Goal: Task Accomplishment & Management: Use online tool/utility

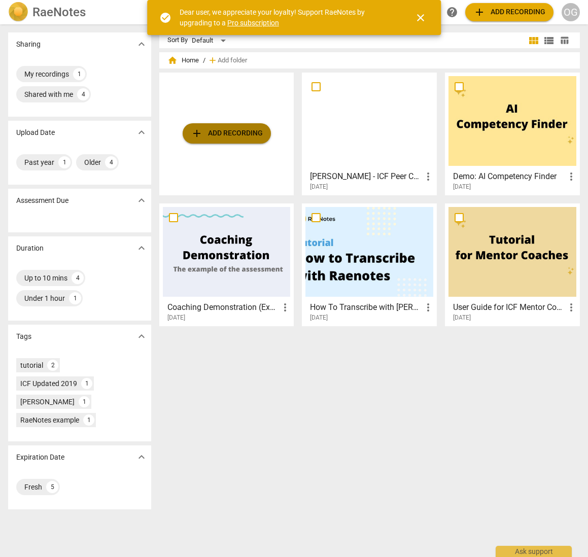
click at [250, 134] on span "add Add recording" at bounding box center [227, 133] width 72 height 12
click at [255, 130] on span "add Add recording" at bounding box center [227, 133] width 72 height 12
click at [539, 552] on div "Ask support" at bounding box center [534, 549] width 76 height 16
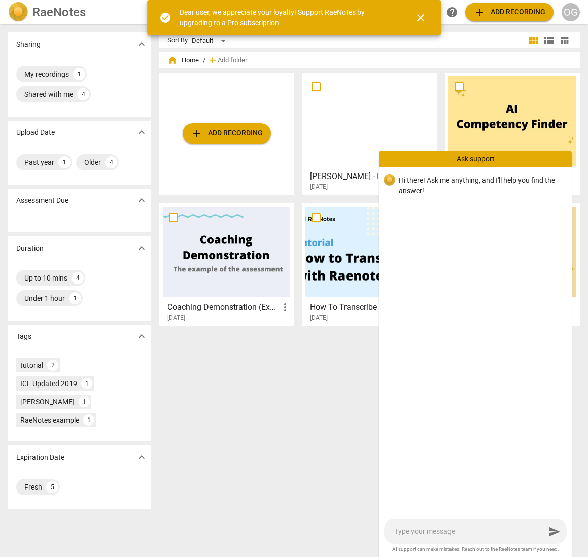
click at [446, 535] on textarea at bounding box center [469, 532] width 151 height 10
type textarea "I"
type textarea "I'"
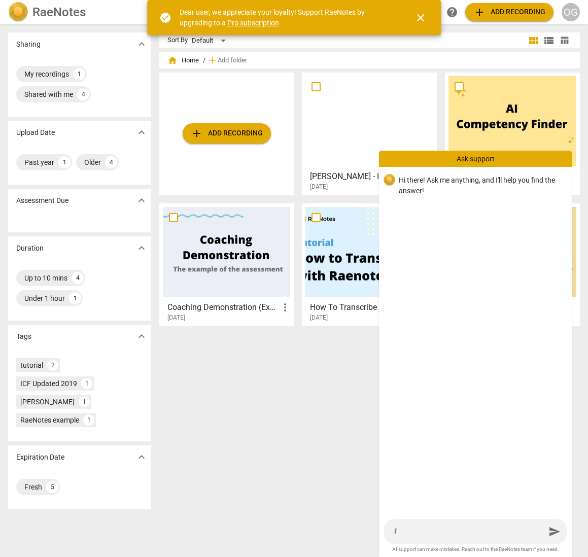
type textarea "I'v"
type textarea "I've"
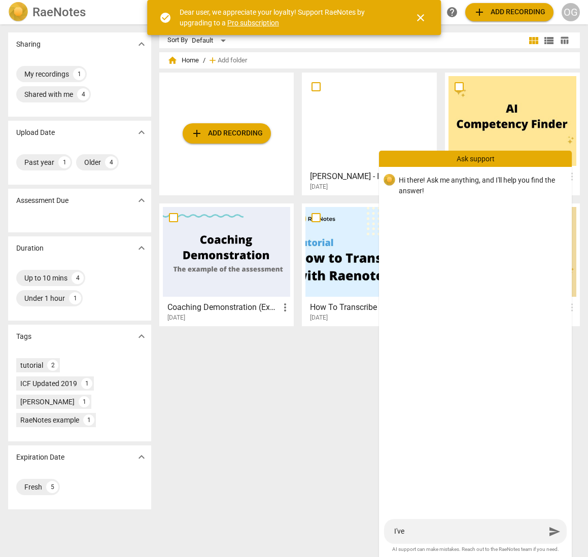
type textarea "I've"
type textarea "I've b"
type textarea "I've be"
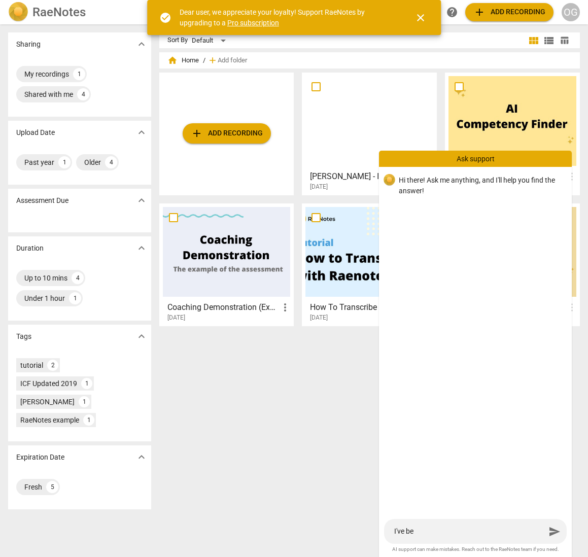
type textarea "I've bee"
type textarea "I've been"
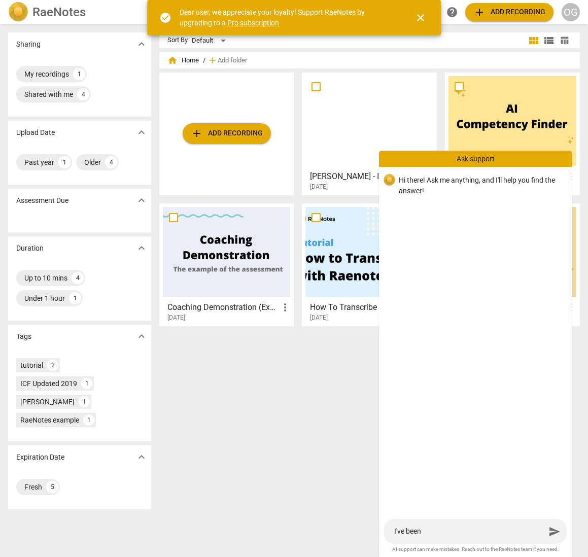
type textarea "I've been"
type textarea "I've been s"
type textarea "I've been se"
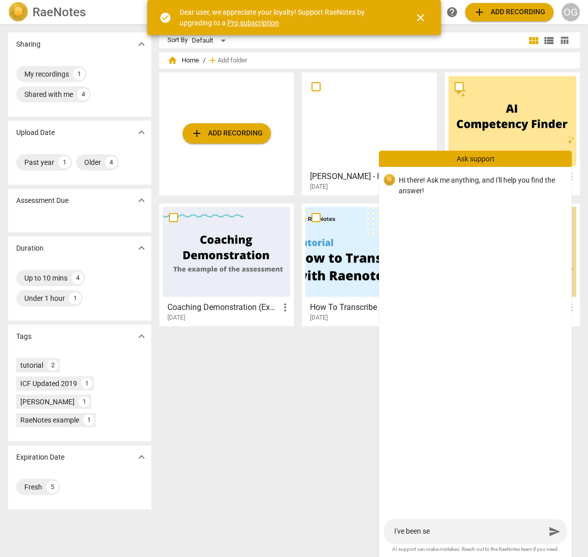
type textarea "I've been sen"
type textarea "I've been sent"
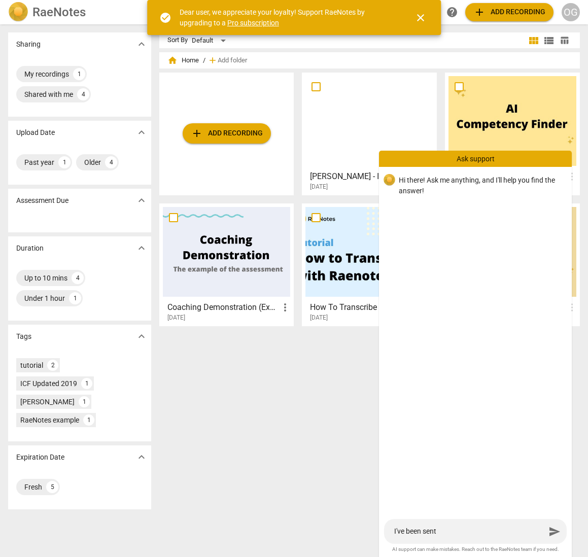
type textarea "I've been sent"
type textarea "I've been sent a"
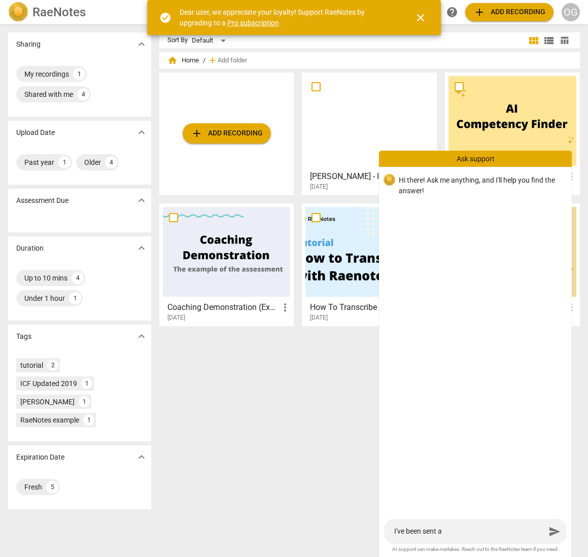
type textarea "I've been sent a D"
type textarea "I've been sent a Dr"
type textarea "I've been sent a Dro"
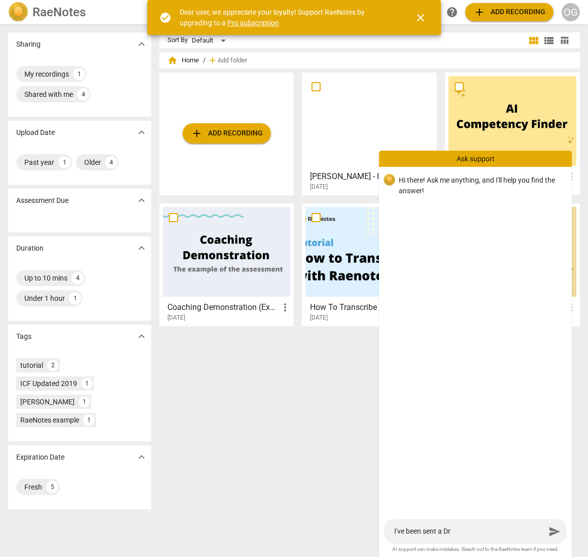
type textarea "I've been sent a Dro"
type textarea "I've been sent a Drop"
type textarea "I've been sent a DropB"
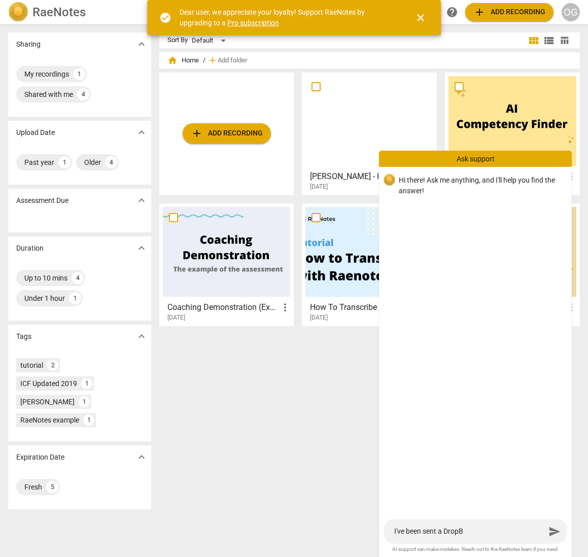
type textarea "I've been sent a DropBo"
type textarea "I've been sent a DropBox"
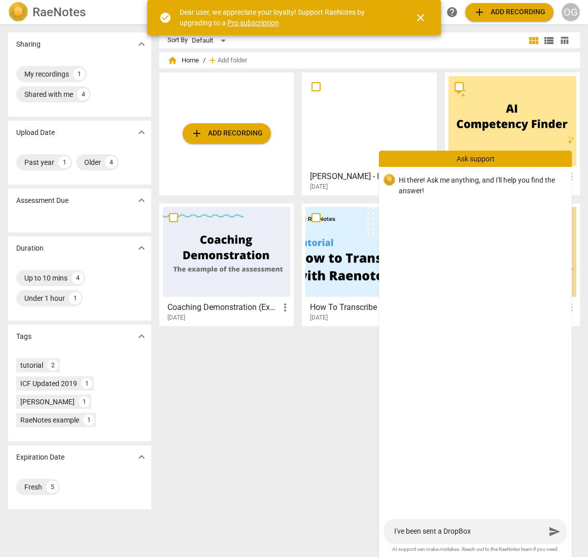
type textarea "I've been sent a DropBox"
type textarea "I've been sent a DropBox r"
type textarea "I've been sent a DropBox re"
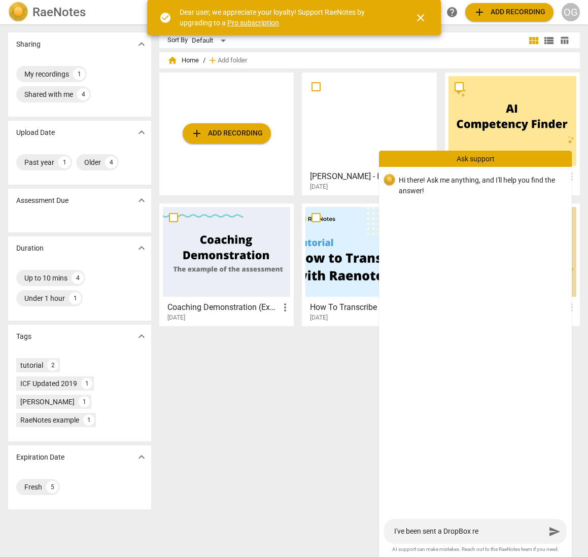
type textarea "I've been sent a DropBox rec"
type textarea "I've been sent a DropBox reco"
type textarea "I've been sent a DropBox recor"
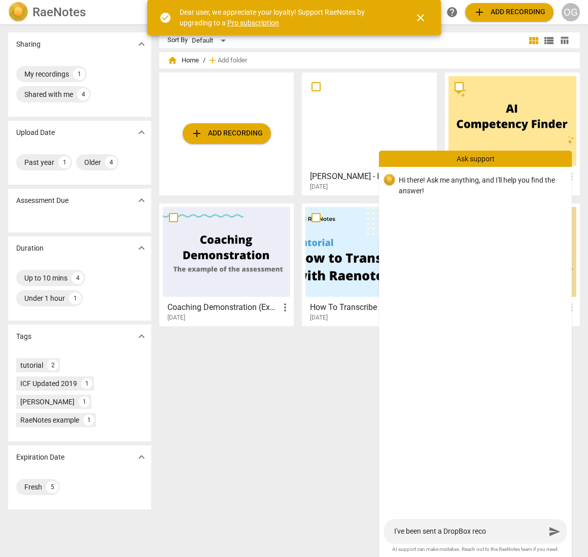
type textarea "I've been sent a DropBox recor"
type textarea "I've been sent a DropBox record"
type textarea "I've been sent a DropBox recordi"
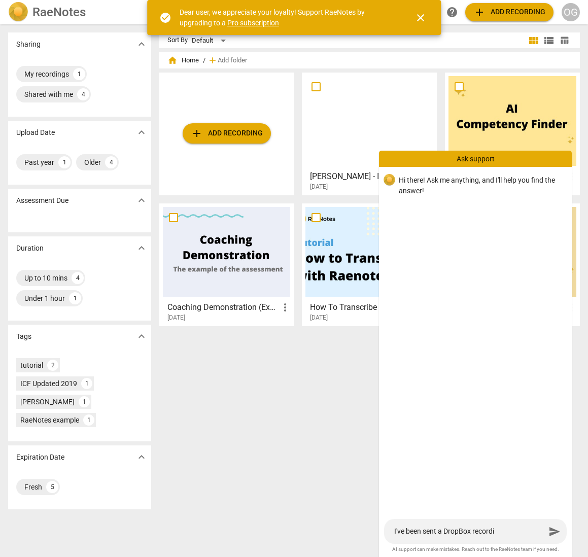
type textarea "I've been sent a DropBox recordin"
type textarea "I've been sent a DropBox recording"
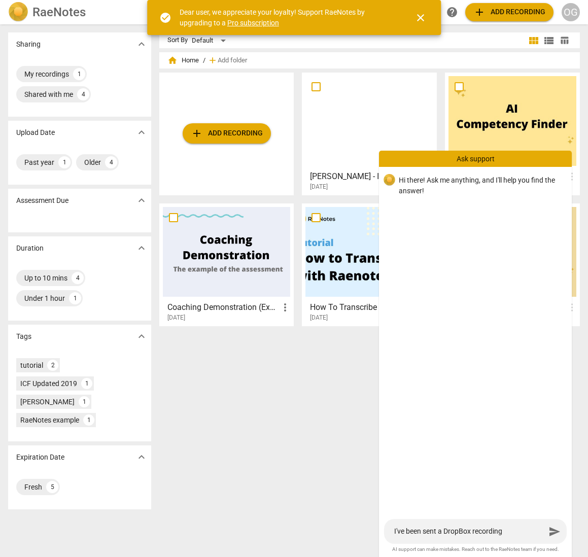
type textarea "I've been sent a DropBox recording"
click at [444, 533] on textarea "I've been sent a DropBox recording" at bounding box center [469, 532] width 151 height 10
type textarea "I've been sent a rDropBox recording"
type textarea "I've been sent a reDropBox recording"
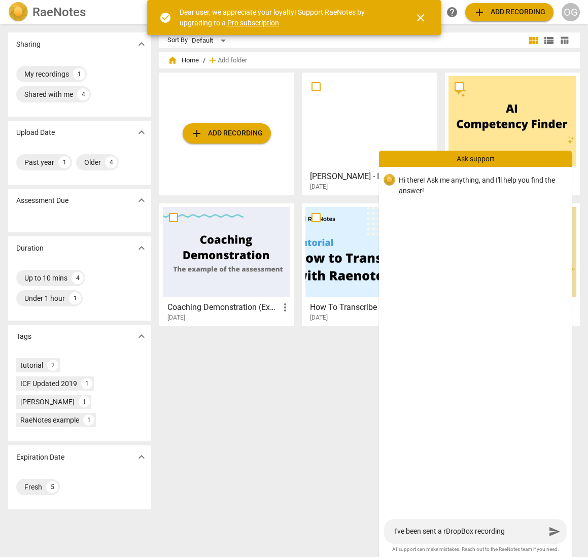
type textarea "I've been sent a reDropBox recording"
type textarea "I've been sent a recDropBox recording"
type textarea "I've been sent a recoDropBox recording"
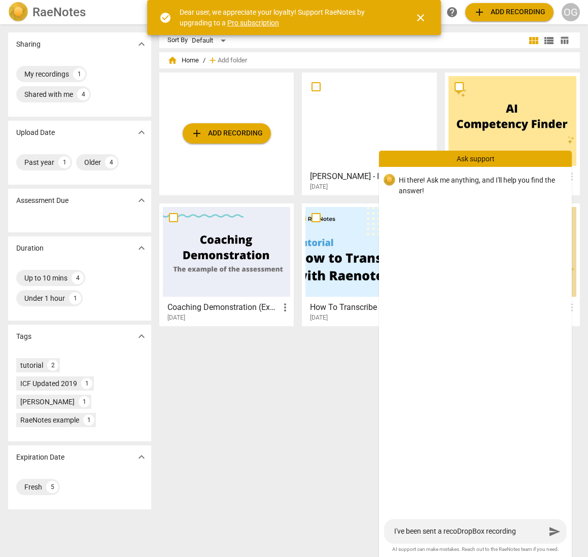
type textarea "I've been sent a recorDropBox recording"
type textarea "I've been sent a recordDropBox recording"
type textarea "I've been sent a recordiDropBox recording"
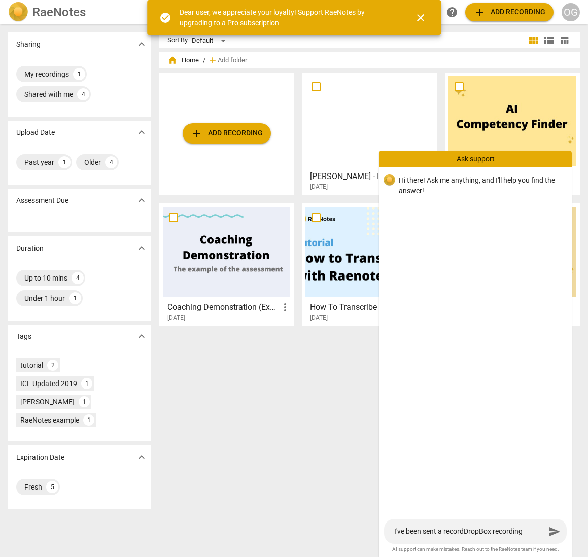
type textarea "I've been sent a recordiDropBox recording"
type textarea "I've been sent a recordinDropBox recording"
type textarea "I've been sent a recordingDropBox recording"
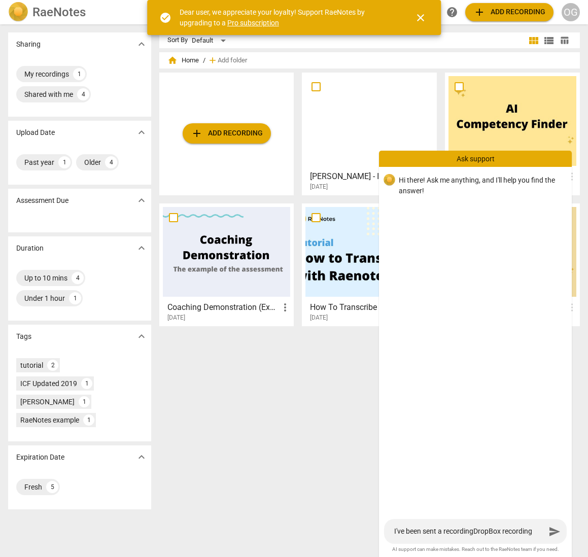
type textarea "I've been sent a recording DropBox recording"
type textarea "I've been sent a recording fDropBox recording"
type textarea "I've been sent a recording DropBox recording"
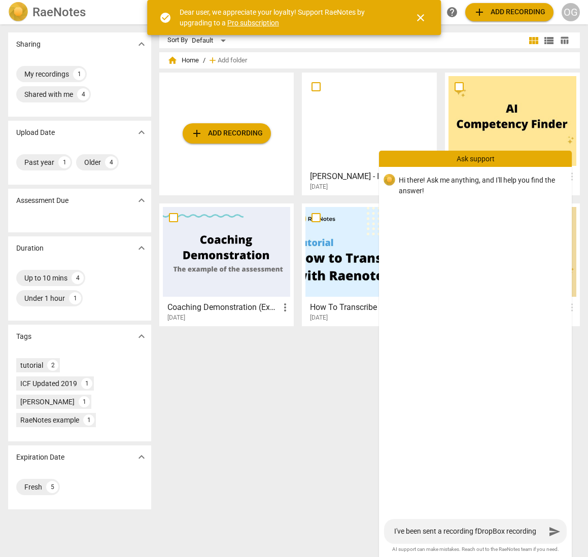
type textarea "I've been sent a recording DropBox recording"
type textarea "I've been sent a recording vDropBox recording"
type textarea "I've been sent a recording viDropBox recording"
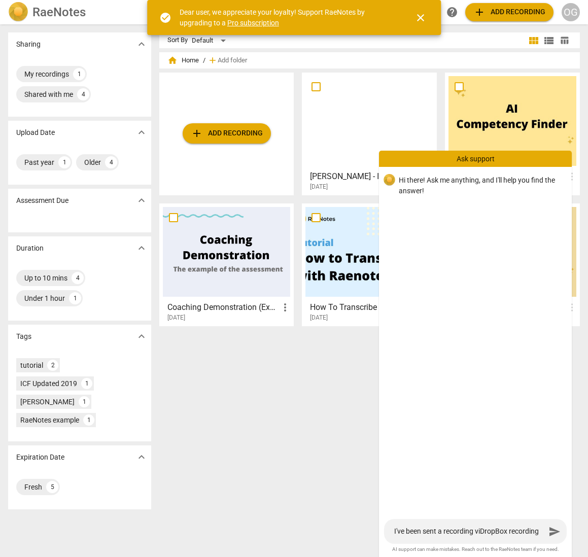
type textarea "I've been sent a recording viaDropBox recording"
type textarea "I've been sent a recording via DropBox recording"
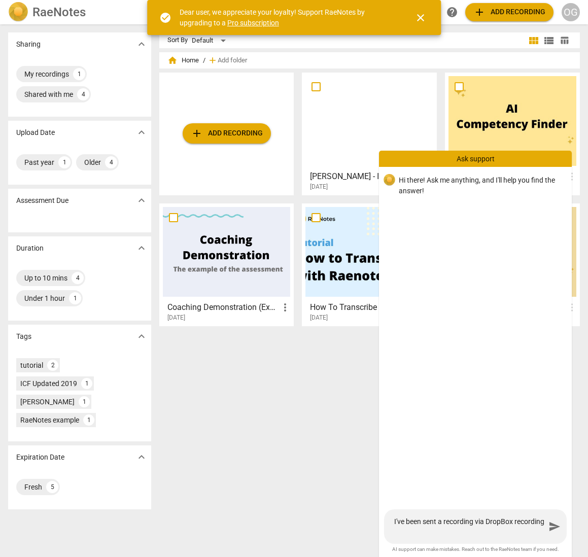
click at [415, 532] on textarea "I've been sent a recording via DropBox recording" at bounding box center [469, 526] width 151 height 19
drag, startPoint x: 429, startPoint y: 533, endPoint x: 380, endPoint y: 533, distance: 49.7
click at [382, 533] on div "I've been sent a recording via DropBox recording I've been sent a recording via…" at bounding box center [475, 527] width 193 height 35
type textarea "I've been sent a recording via DropBox"
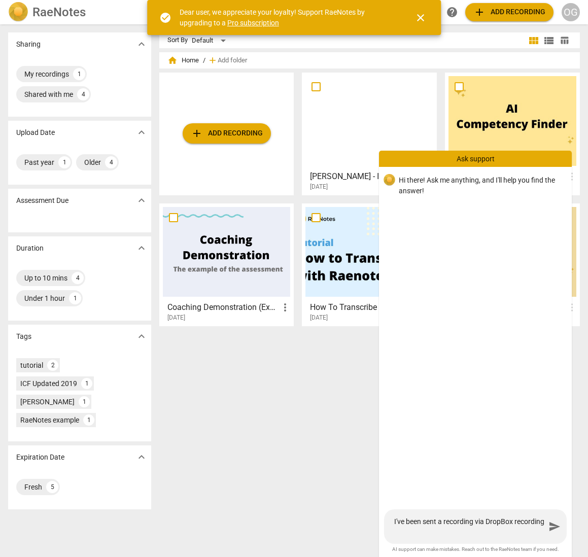
type textarea "I've been sent a recording via DropBox"
type textarea "I've been sent a recording via DropBox."
type textarea "I've been sent a recording via DropBox.s"
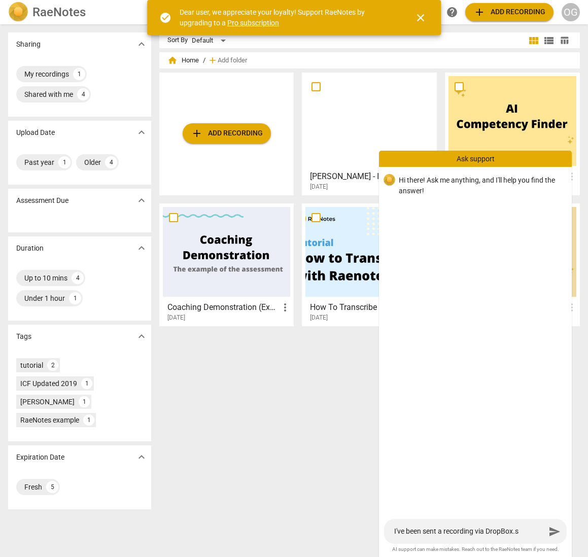
type textarea "I've been sent a recording via DropBox.sa"
type textarea "I've been sent a recording via DropBox.s"
type textarea "I've been sent a recording via DropBox."
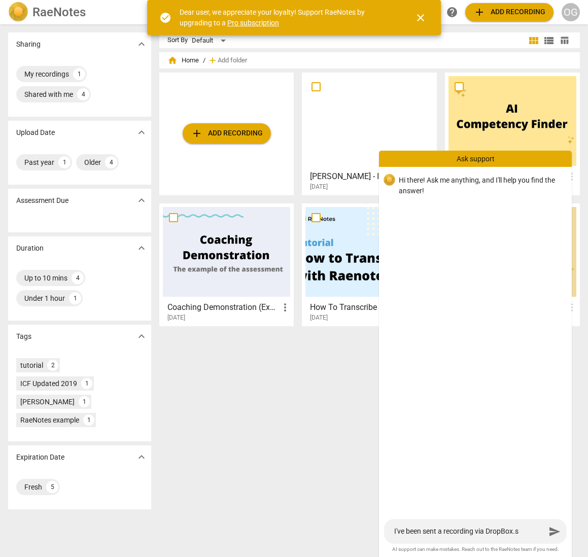
type textarea "I've been sent a recording via DropBox."
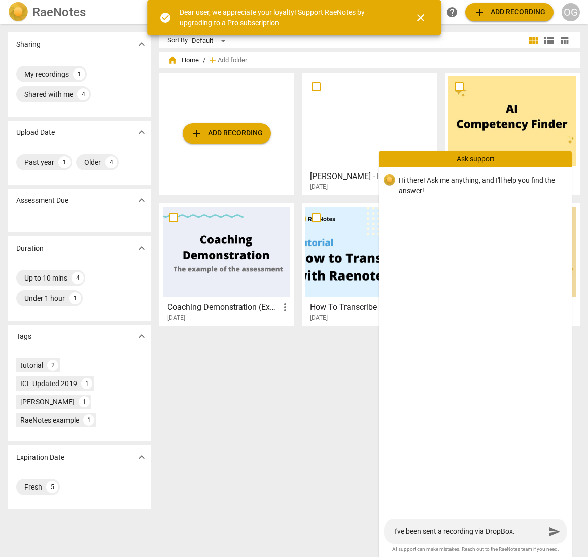
type textarea "I've been sent a recording via DropBox."
type textarea "I've been sent a recording via DropBox. I"
type textarea "I've been sent a recording via DropBox. It"
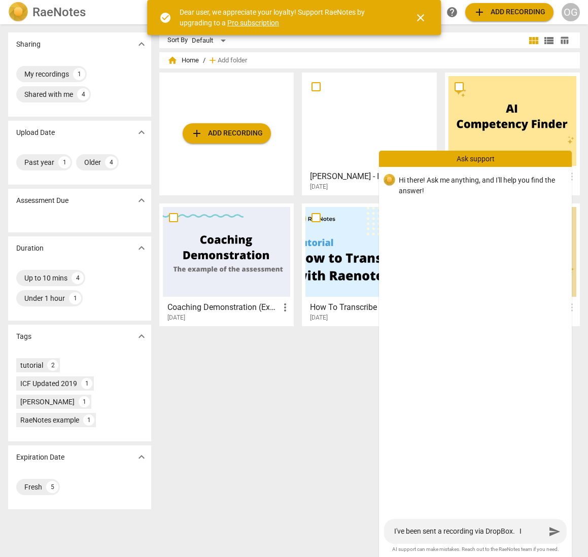
type textarea "I've been sent a recording via DropBox. It"
type textarea "I've been sent a recording via DropBox. It a"
type textarea "I've been sent a recording via DropBox. It ap"
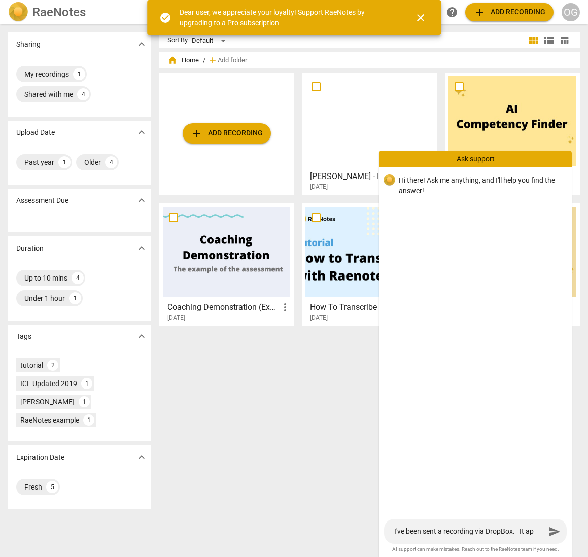
type textarea "I've been sent a recording via DropBox. It app"
type textarea "I've been sent a recording via DropBox. It appe"
type textarea "I've been sent a recording via DropBox. It appea"
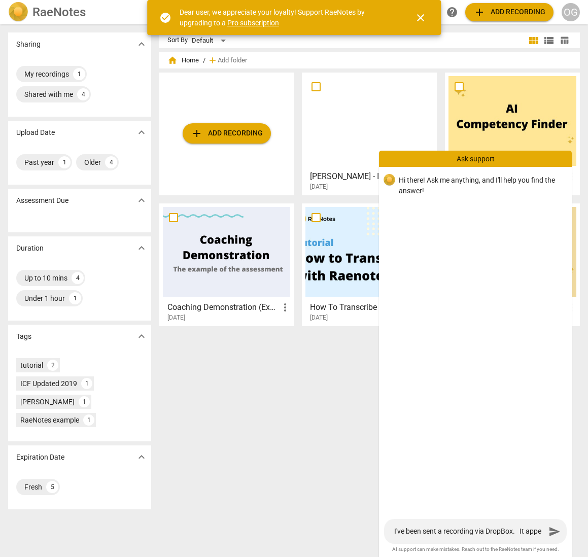
type textarea "I've been sent a recording via DropBox. It appea"
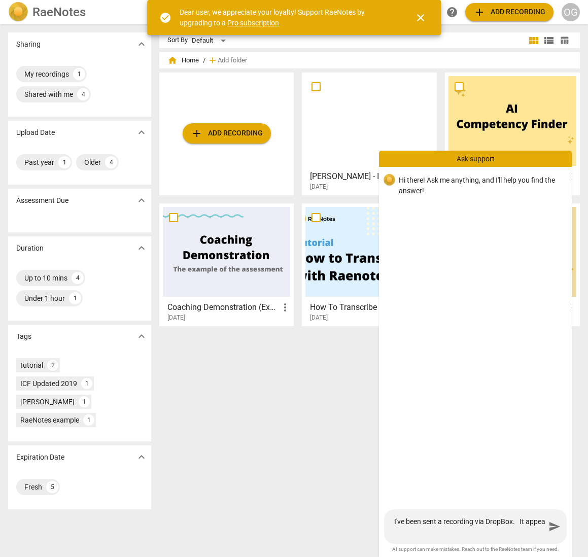
type textarea "I've been sent a recording via DropBox. It appear"
type textarea "I've been sent a recording via DropBox. It appears"
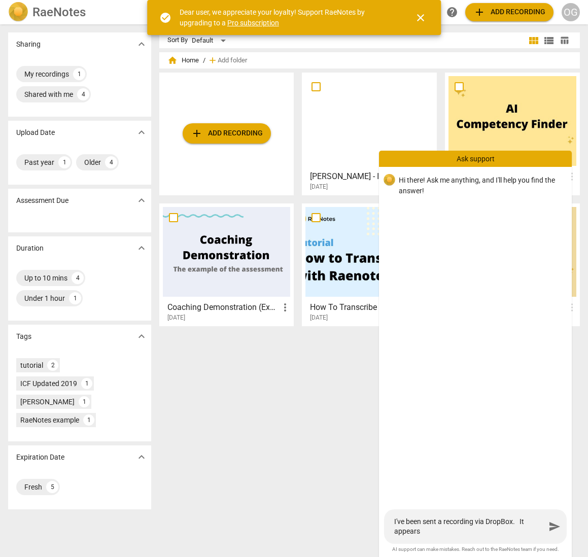
type textarea "I've been sent a recording via DropBox. It appears"
type textarea "I've been sent a recording via DropBox. It appears t"
type textarea "I've been sent a recording via DropBox. It appears to"
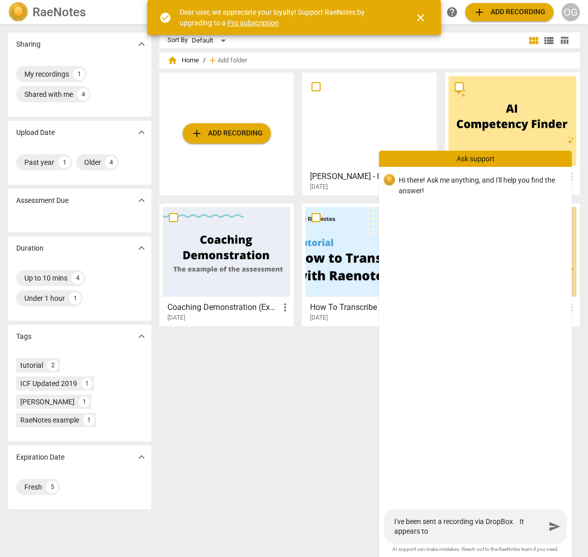
type textarea "I've been sent a recording via DropBox. It appears to"
type textarea "I've been sent a recording via DropBox. It appears to b"
type textarea "I've been sent a recording via DropBox. It appears to be"
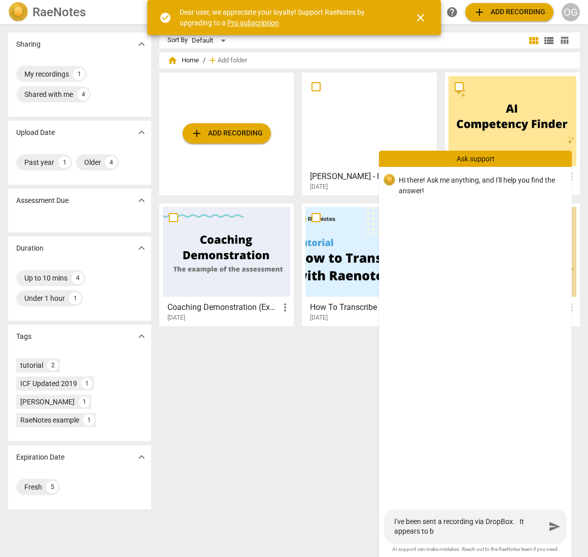
type textarea "I've been sent a recording via DropBox. It appears to be"
type textarea "I've been sent a recording via DropBox. It appears to be a"
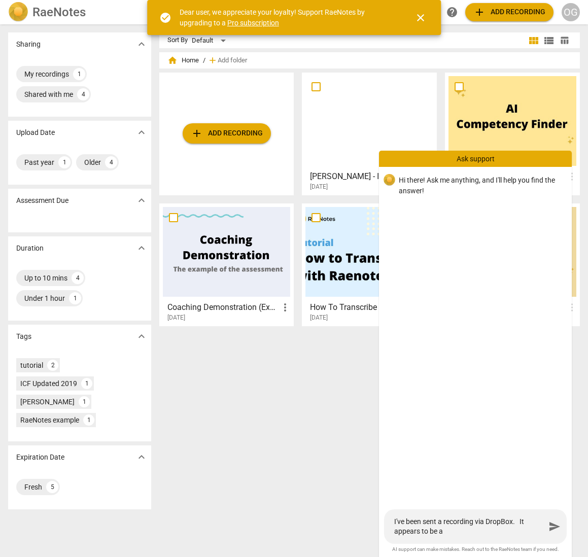
type textarea "I've been sent a recording via DropBox. It appears to be an"
click at [524, 522] on textarea "I've been sent a recording via DropBox. It appears to be an" at bounding box center [469, 526] width 151 height 19
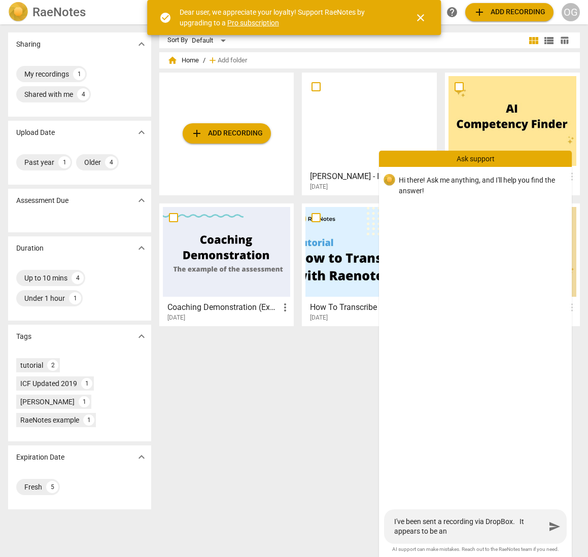
click at [524, 522] on textarea "I've been sent a recording via DropBox. It appears to be an" at bounding box center [469, 526] width 151 height 19
type textarea "I've been sent a recording via DropBox. Itappears to be an"
type textarea "I've been sent a recording via DropBox. Itsappears to be an"
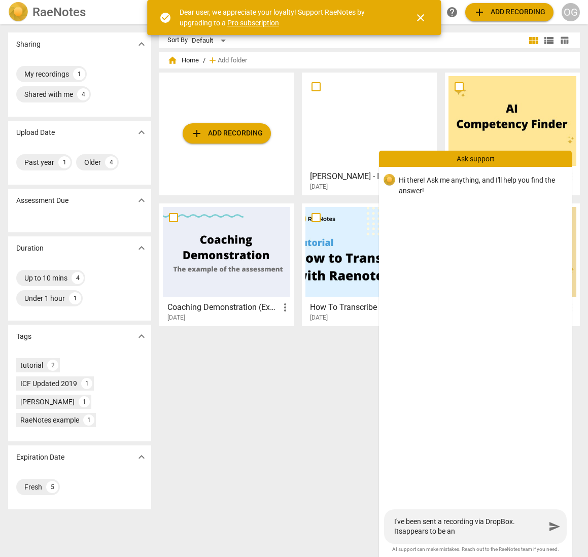
type textarea "I've been sent a recording via DropBox. Its appears to be an"
type textarea "I've been sent a recording via DropBox. Its iappears to be an"
type textarea "I've been sent a recording via DropBox. Its itappears to be an"
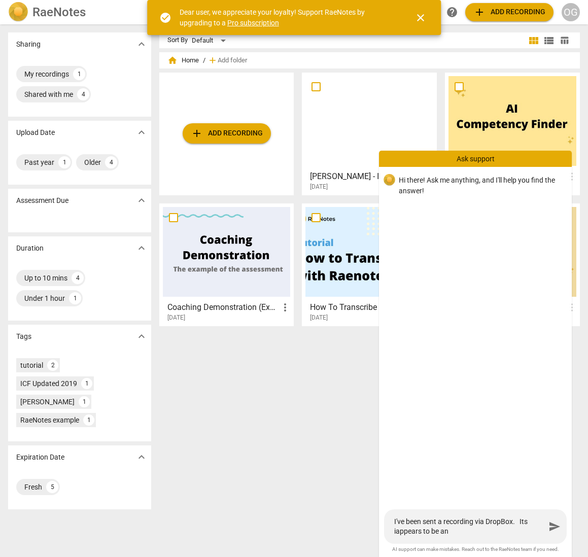
type textarea "I've been sent a recording via DropBox. Its itappears to be an"
type textarea "I've been sent a recording via DropBox. Its it appears to be an"
type textarea "I've been sent a recording via DropBox. Its it pappears to be an"
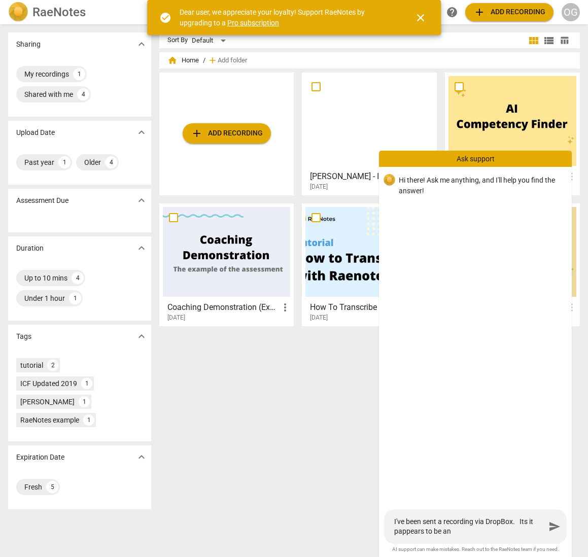
type textarea "I've been sent a recording via DropBox. Its it poappears to be an"
type textarea "I've been sent a recording via DropBox. Its it pappears to be an"
type textarea "I've been sent a recording via DropBox. Its it appears to be an"
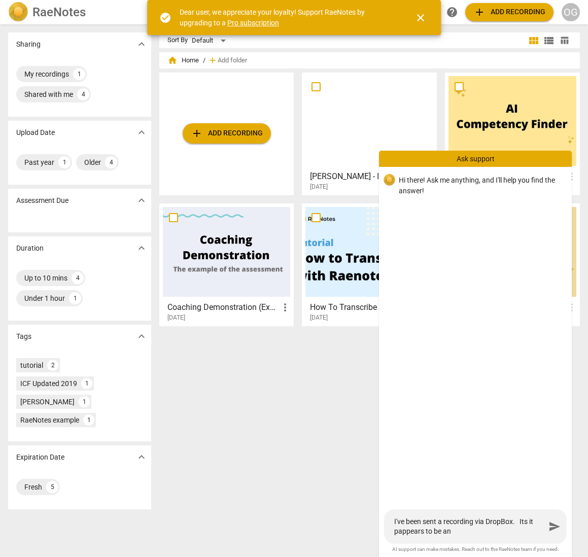
type textarea "I've been sent a recording via DropBox. Its it appears to be an"
type textarea "I've been sent a recording via DropBox. Its itappears to be an"
type textarea "I've been sent a recording via DropBox. Its iappears to be an"
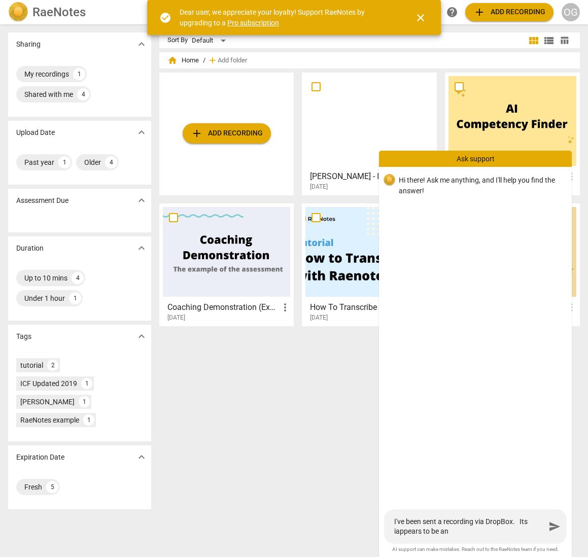
type textarea "I've been sent a recording via DropBox. Its appears to be an"
type textarea "I've been sent a recording via DropBox. Itsappears to be an"
type textarea "I've been sent a recording via DropBox. Itappears to be an"
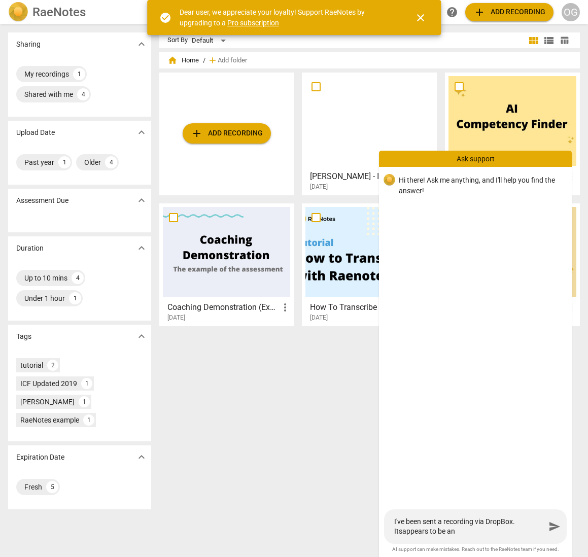
type textarea "I've been sent a recording via DropBox. Itappears to be an"
type textarea "I've been sent a recording via DropBox. Iappears to be an"
type textarea "I've been sent a recording via DropBox. Isappears to be an"
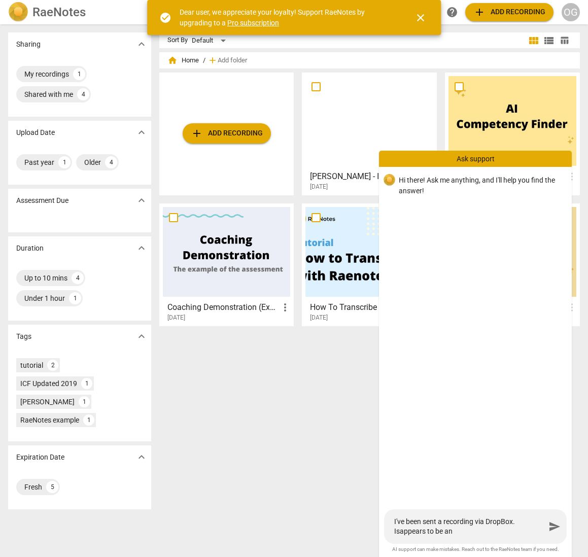
type textarea "I've been sent a recording via DropBox. Is appears to be an"
type textarea "I've been sent a recording via DropBox. Is iappears to be an"
type textarea "I've been sent a recording via DropBox. Is itappears to be an"
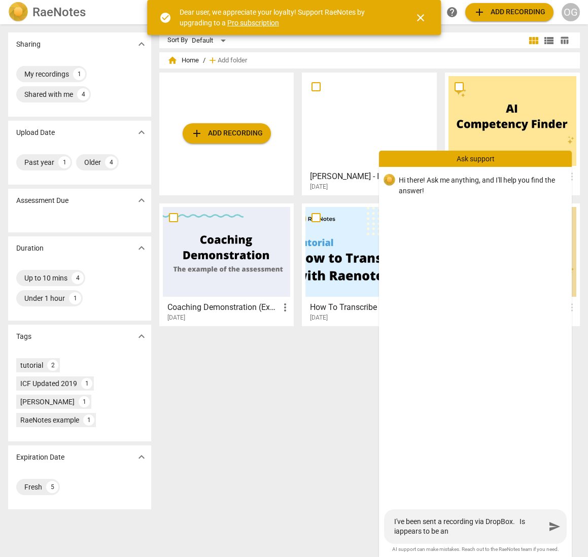
type textarea "I've been sent a recording via DropBox. Is itappears to be an"
type textarea "I've been sent a recording via DropBox. Is it appears to be an"
click at [549, 526] on span "send" at bounding box center [555, 527] width 18 height 12
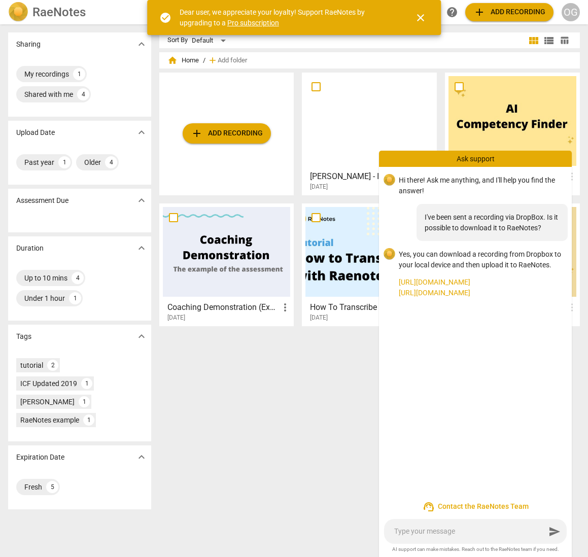
click at [461, 291] on link "https://raenotes.com/help/index.html" at bounding box center [481, 293] width 165 height 11
click at [404, 532] on textarea at bounding box center [469, 532] width 151 height 10
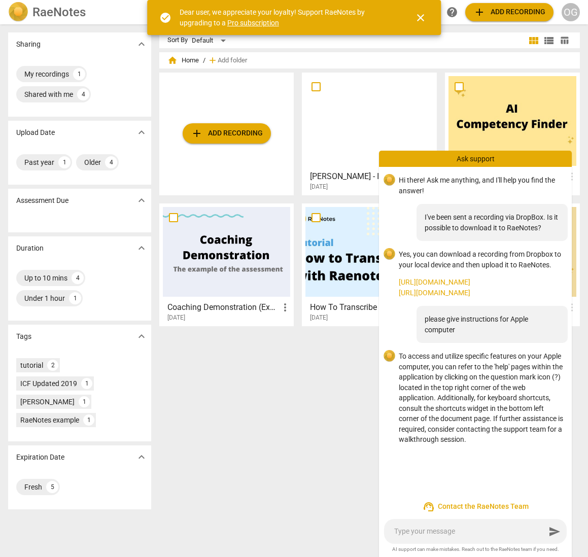
click at [480, 11] on span "add" at bounding box center [480, 12] width 12 height 12
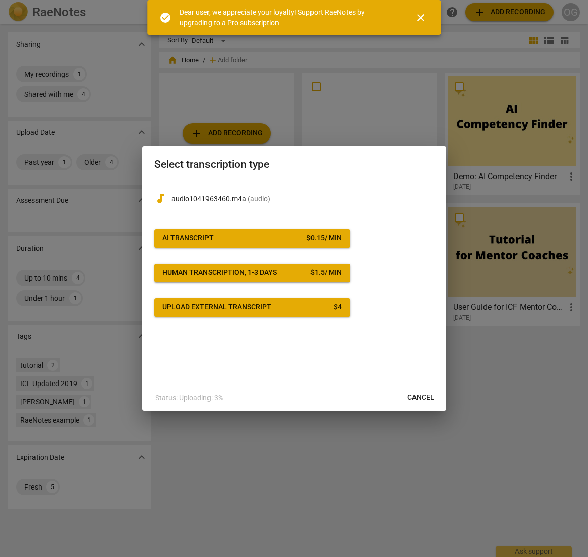
click at [242, 243] on span "AI Transcript $ 0.15 / min" at bounding box center [252, 238] width 180 height 10
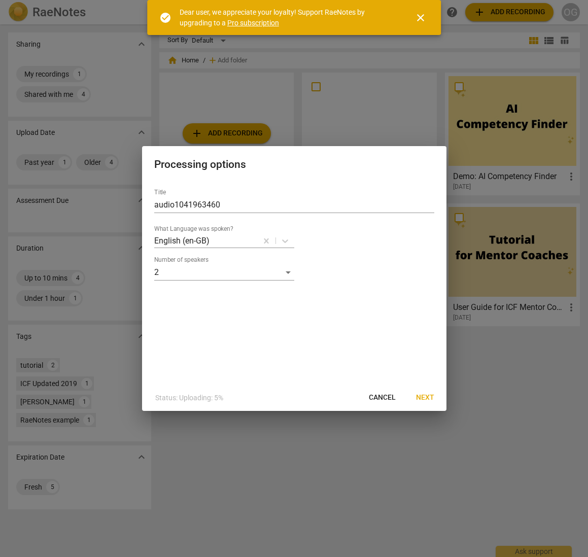
click at [419, 395] on span "Next" at bounding box center [425, 398] width 18 height 10
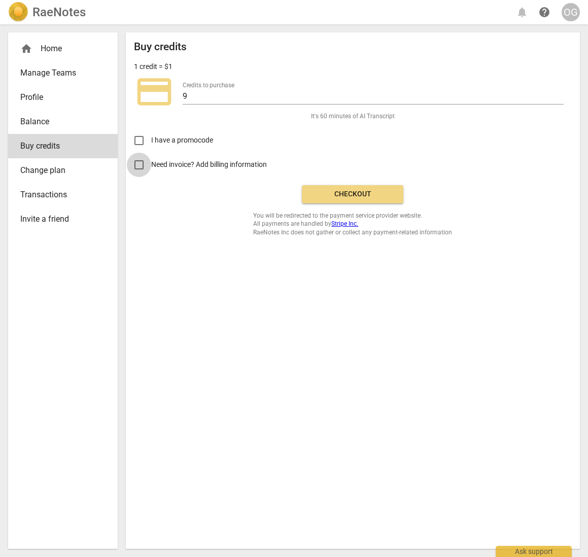
click at [143, 161] on input "Need invoice? Add billing information" at bounding box center [139, 165] width 24 height 24
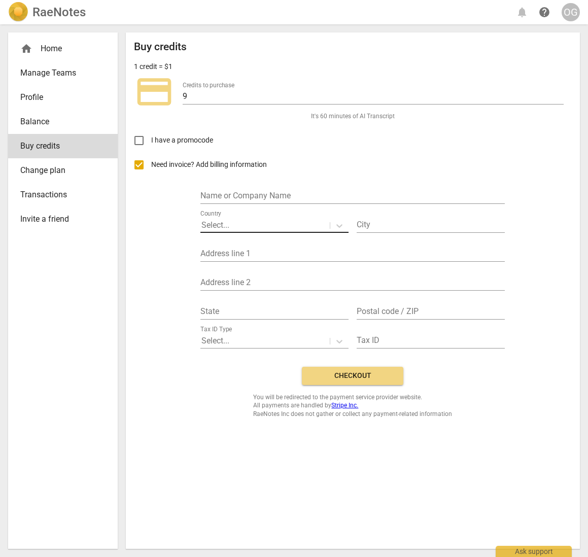
click at [239, 224] on div at bounding box center [264, 226] width 127 height 12
click at [172, 344] on div "Need invoice? Add billing information Name or Company Name Country Brunei City …" at bounding box center [353, 256] width 438 height 206
click at [248, 215] on div "Country Brunei" at bounding box center [274, 221] width 148 height 23
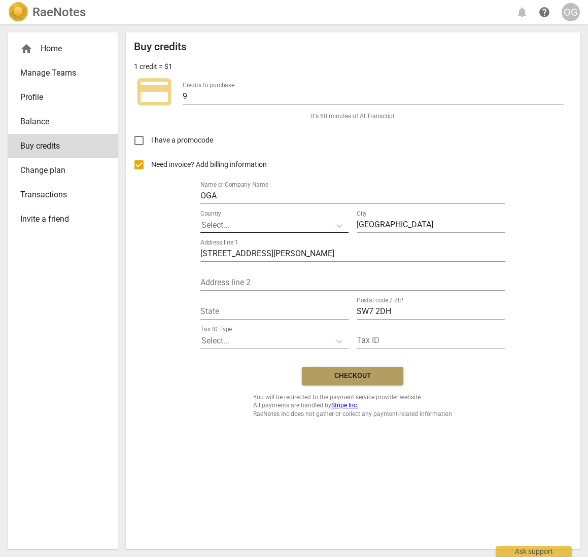
click at [330, 374] on span "Checkout" at bounding box center [352, 376] width 85 height 10
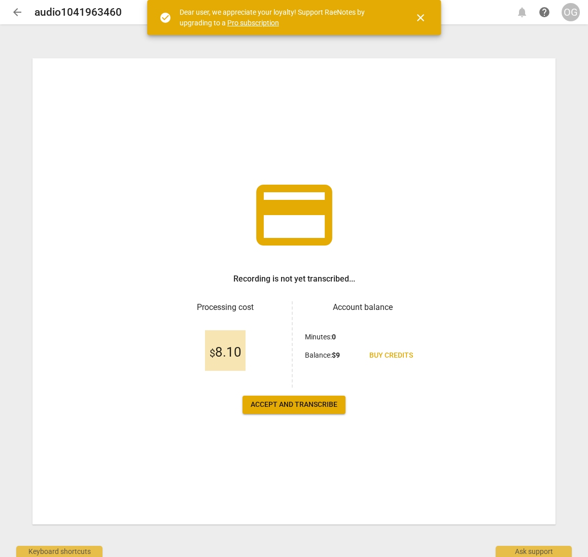
click at [292, 403] on span "Accept and transcribe" at bounding box center [294, 405] width 87 height 10
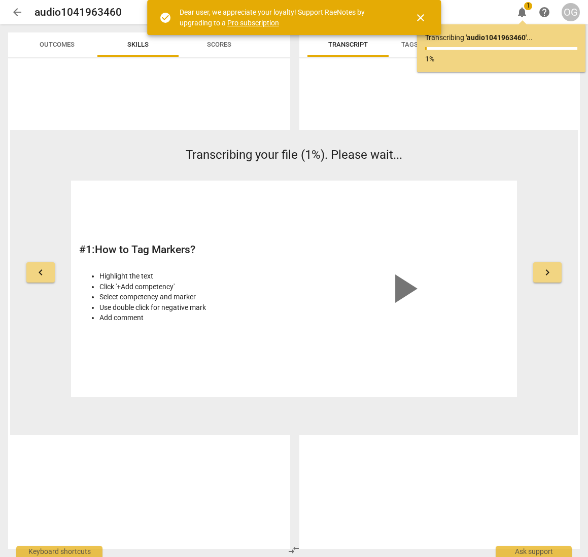
click at [422, 15] on span "close" at bounding box center [421, 18] width 12 height 12
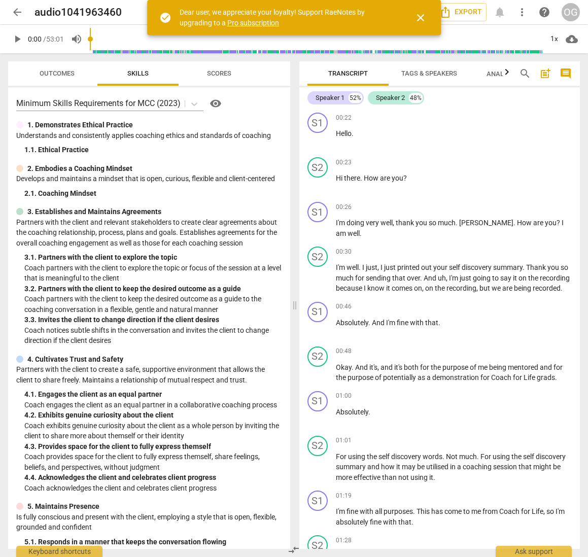
click at [417, 15] on span "close" at bounding box center [421, 18] width 12 height 12
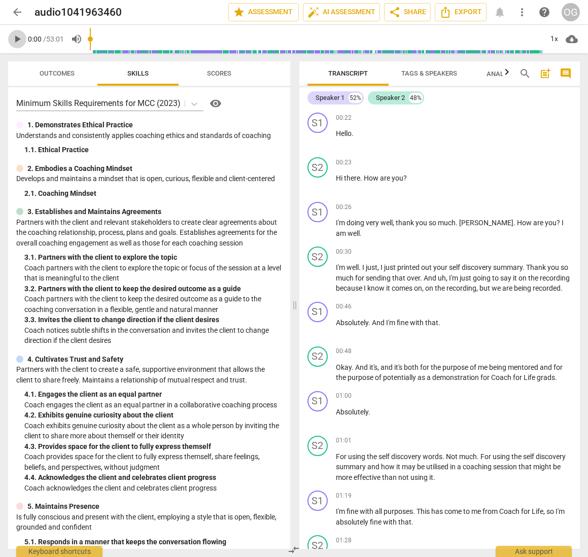
click at [13, 36] on span "play_arrow" at bounding box center [17, 39] width 12 height 12
click at [19, 37] on span "pause" at bounding box center [17, 39] width 12 height 12
click at [17, 39] on span "play_arrow" at bounding box center [17, 39] width 12 height 12
click at [21, 39] on span "pause" at bounding box center [17, 39] width 12 height 12
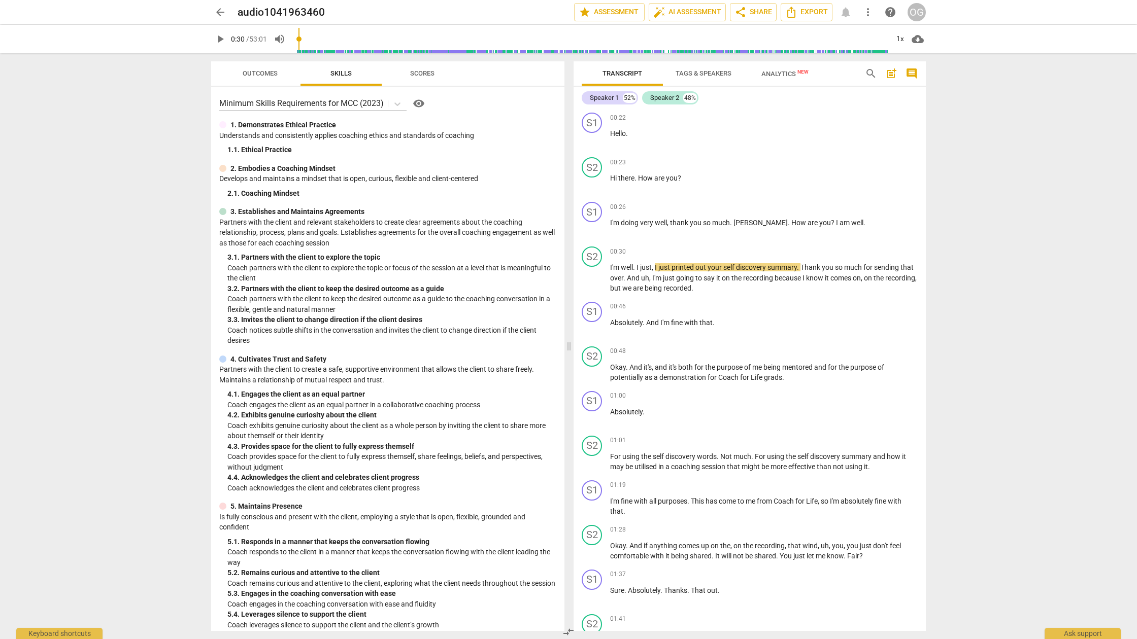
click at [221, 39] on span "play_arrow" at bounding box center [220, 39] width 12 height 12
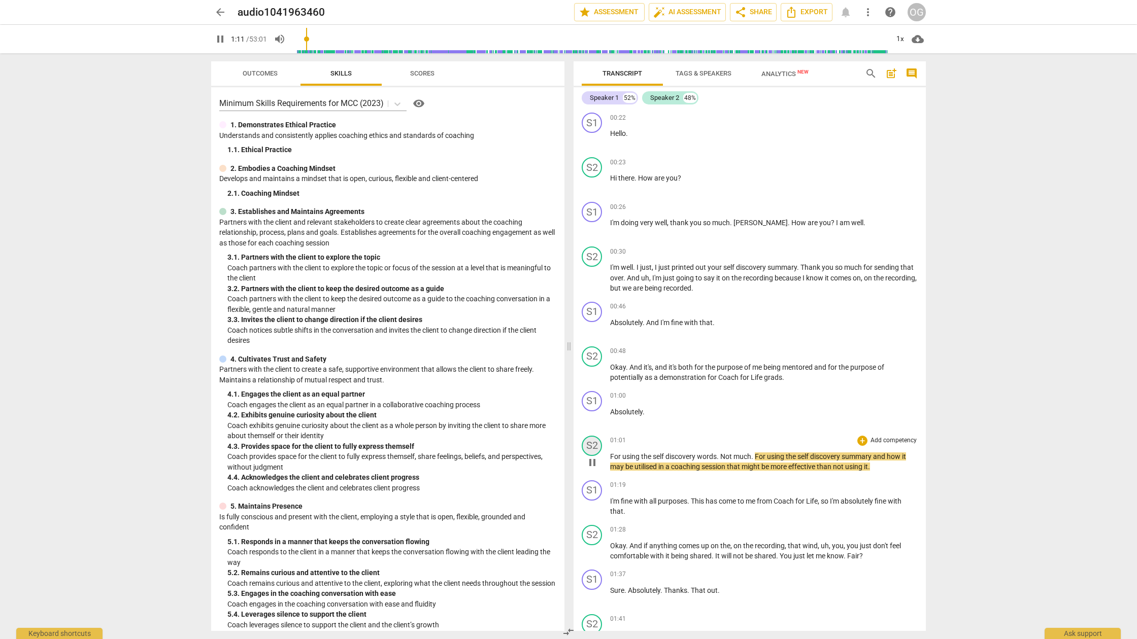
click at [588, 441] on div "S2" at bounding box center [592, 446] width 20 height 20
click at [588, 447] on div at bounding box center [568, 319] width 1137 height 639
click at [588, 459] on span "For" at bounding box center [616, 457] width 12 height 8
click at [588, 459] on span "pause" at bounding box center [592, 463] width 12 height 12
click at [588, 459] on span "play_arrow" at bounding box center [592, 463] width 12 height 12
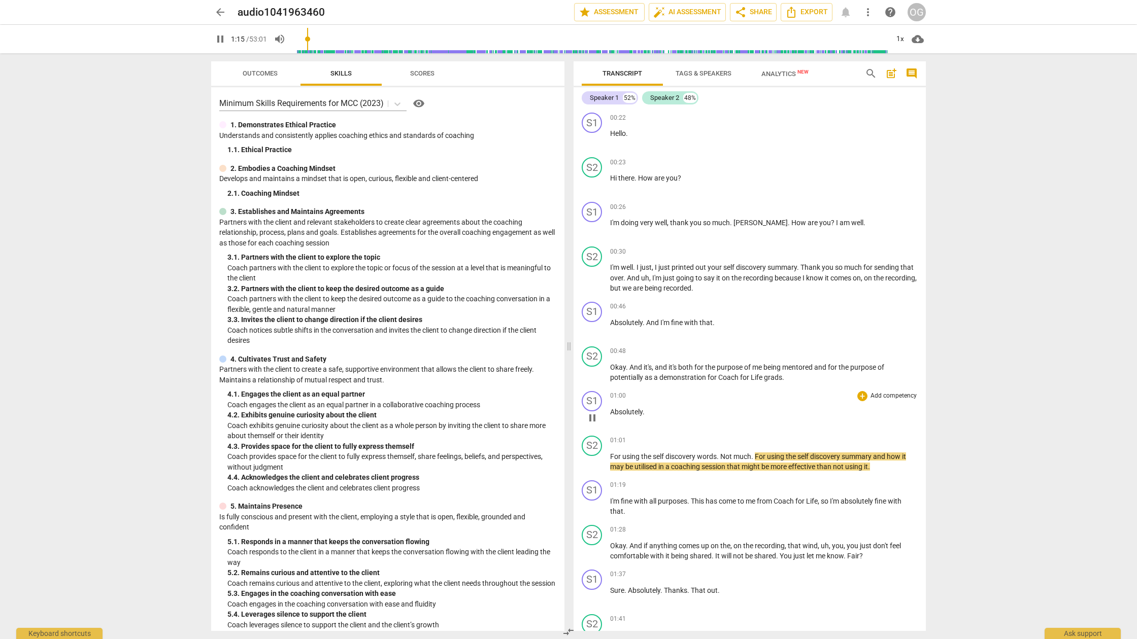
click at [588, 404] on div "01:00 + Add competency keyboard_arrow_right Absolutely ." at bounding box center [764, 409] width 308 height 37
click at [588, 414] on span "pause" at bounding box center [592, 418] width 12 height 12
click at [588, 420] on span "play_arrow" at bounding box center [592, 418] width 12 height 12
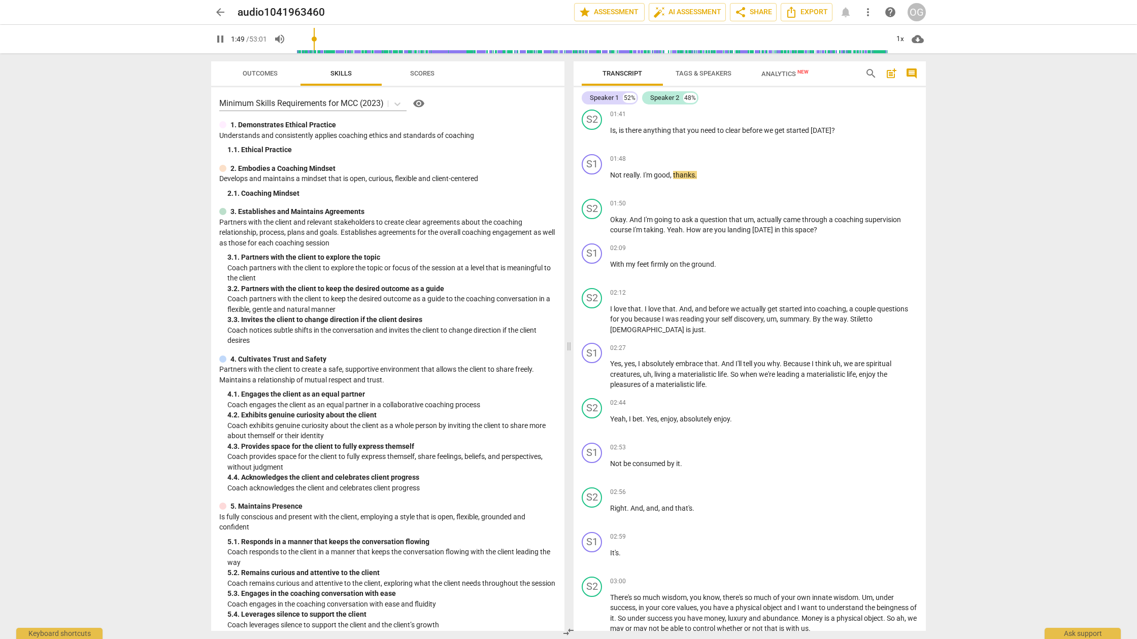
scroll to position [504, 0]
click at [588, 226] on span "pause" at bounding box center [592, 226] width 12 height 12
click at [588, 225] on span "play_arrow" at bounding box center [592, 226] width 12 height 12
click at [588, 225] on span "pause" at bounding box center [592, 226] width 12 height 12
type input "127"
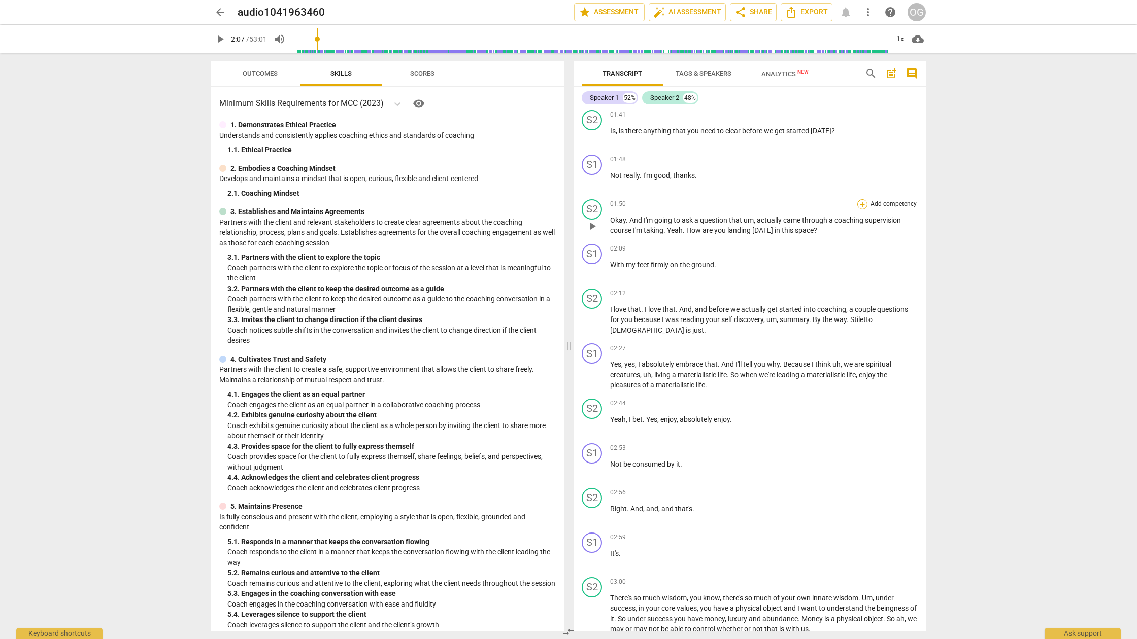
click at [588, 203] on div "+" at bounding box center [862, 204] width 10 height 10
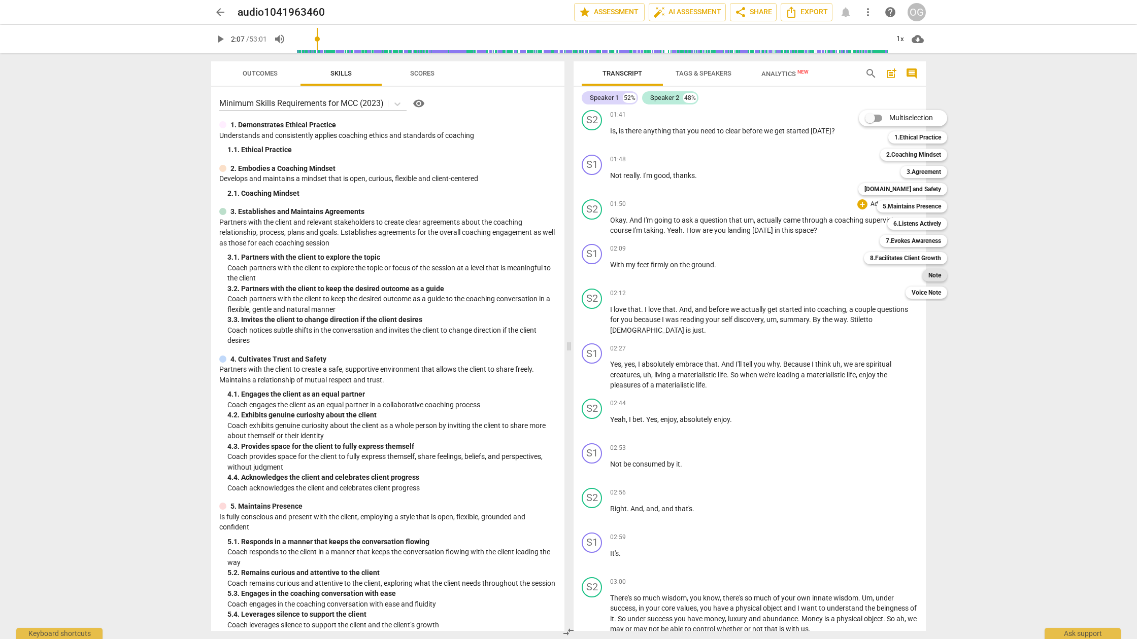
click at [588, 275] on b "Note" at bounding box center [934, 275] width 13 height 12
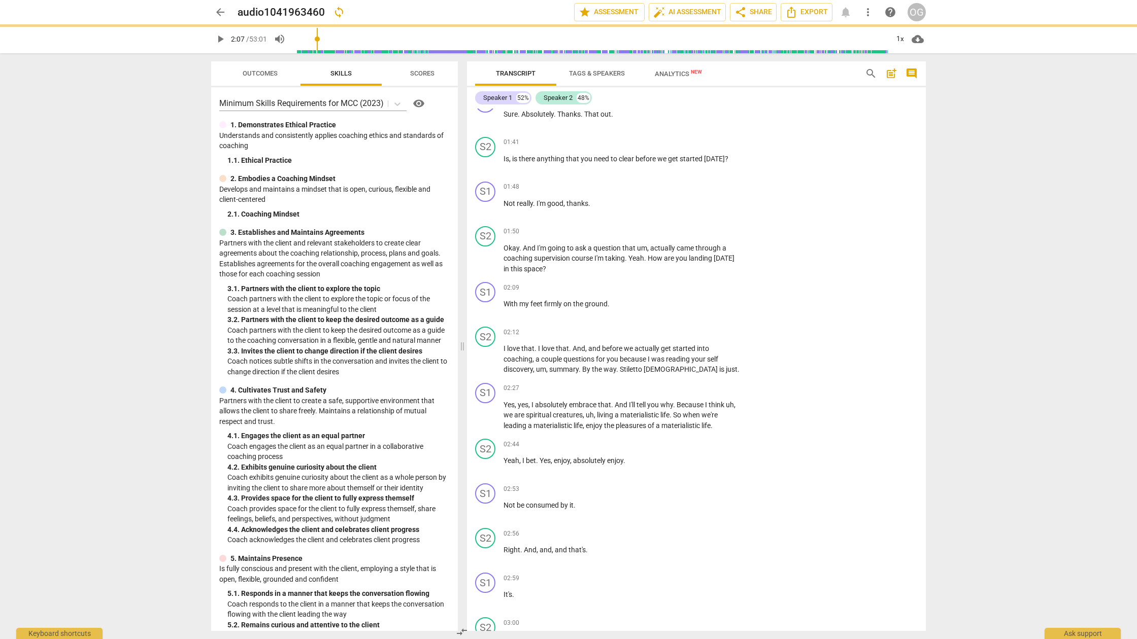
scroll to position [530, 0]
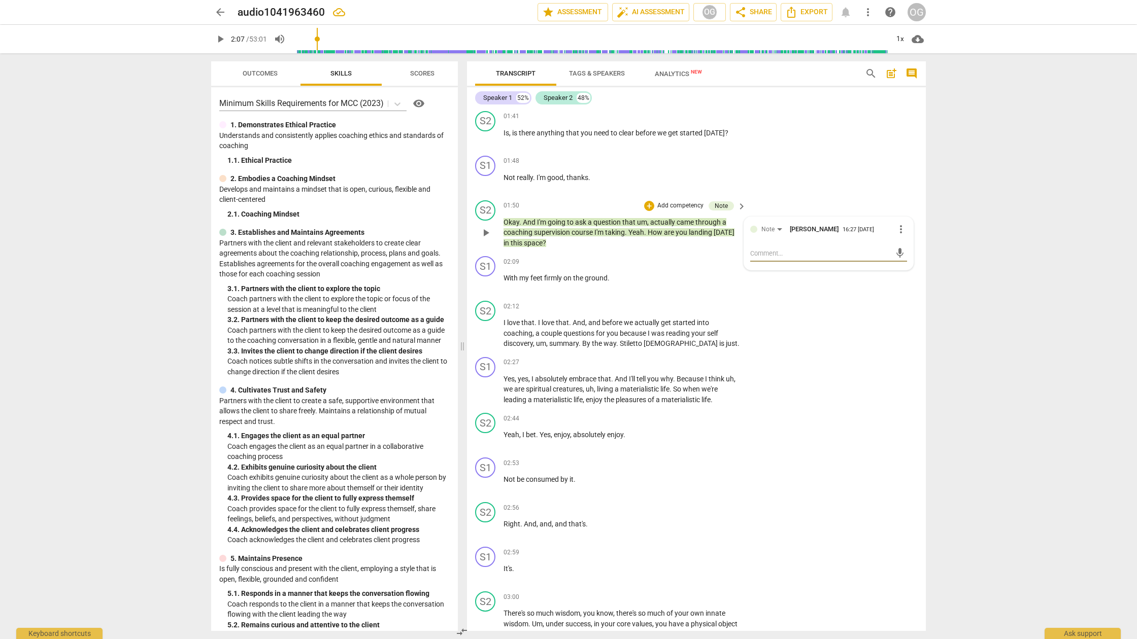
type textarea "S"
type textarea "Se"
type textarea "See"
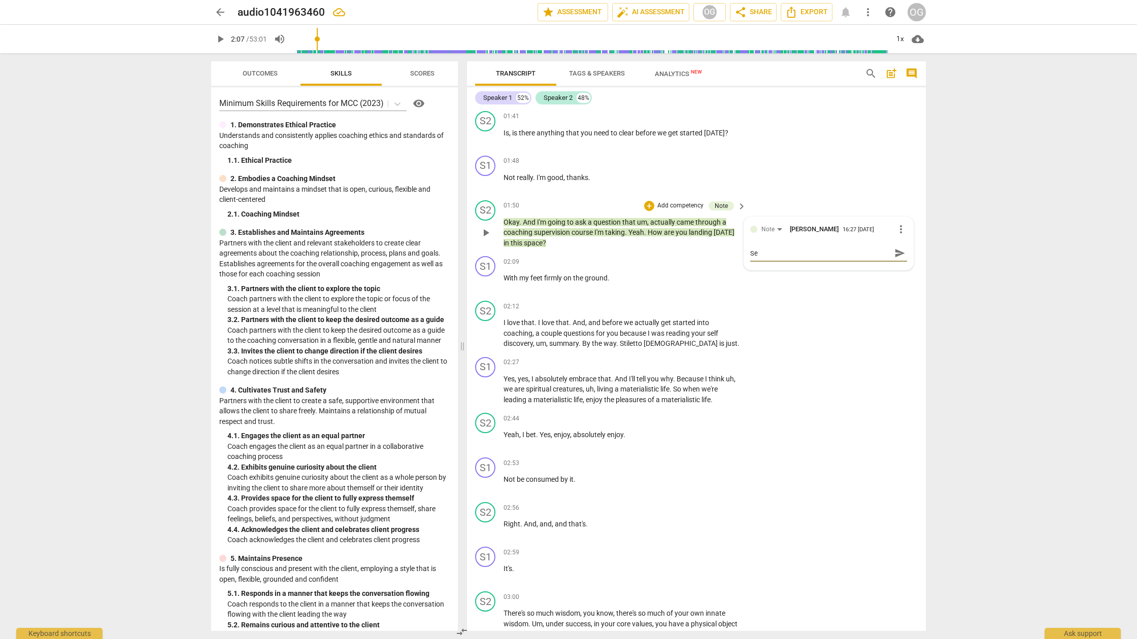
type textarea "See"
type textarea "Seem"
type textarea "Seems"
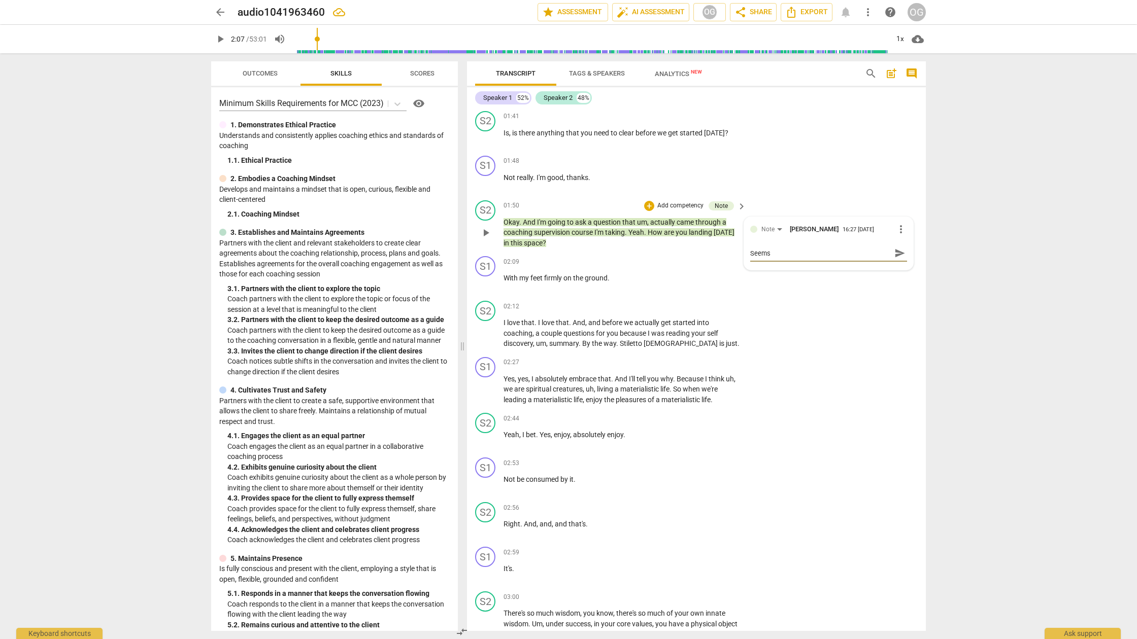
type textarea "Seems"
type textarea "Seems o"
type textarea "Seems of"
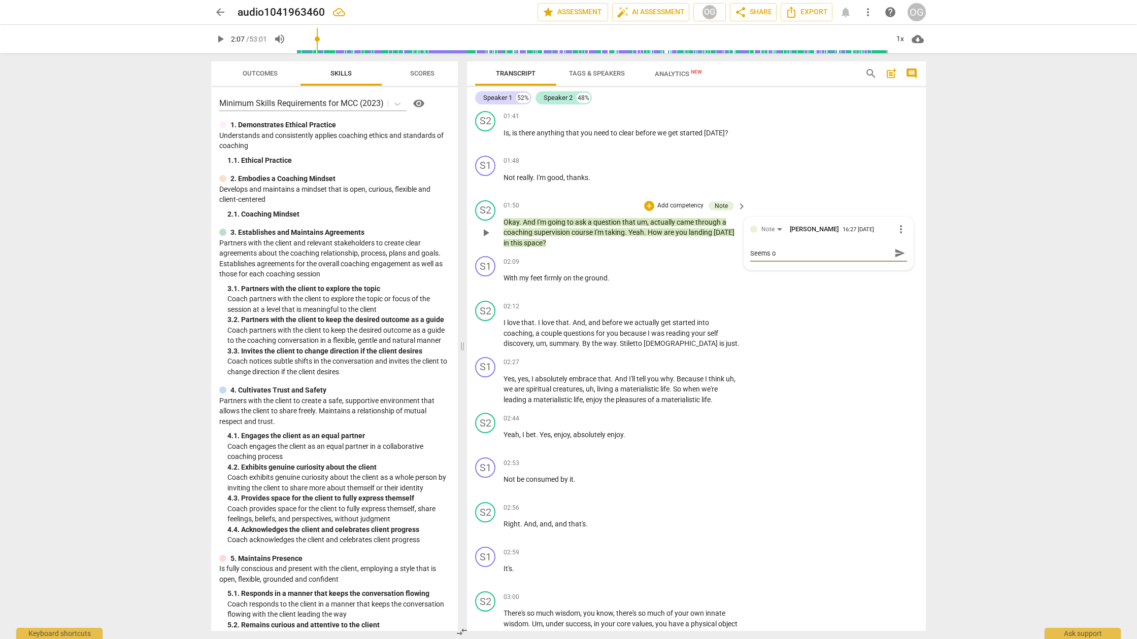
type textarea "Seems of"
type textarea "Seems off"
type textarea "Seems off-"
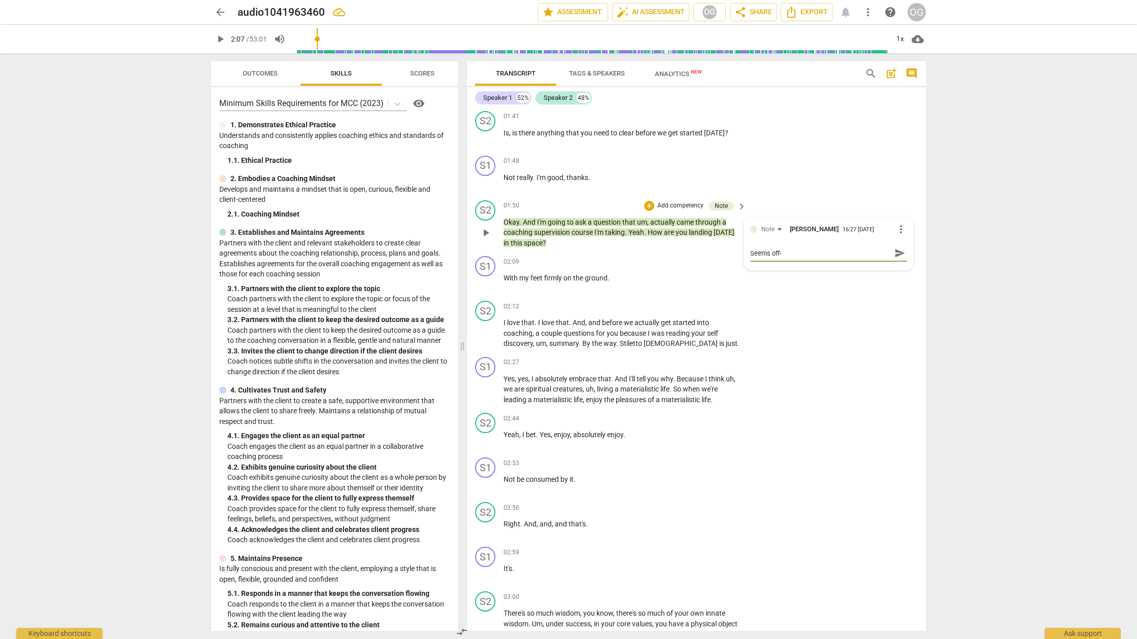
type textarea "Seems off-b"
type textarea "Seems off-be"
type textarea "Seems off-bea"
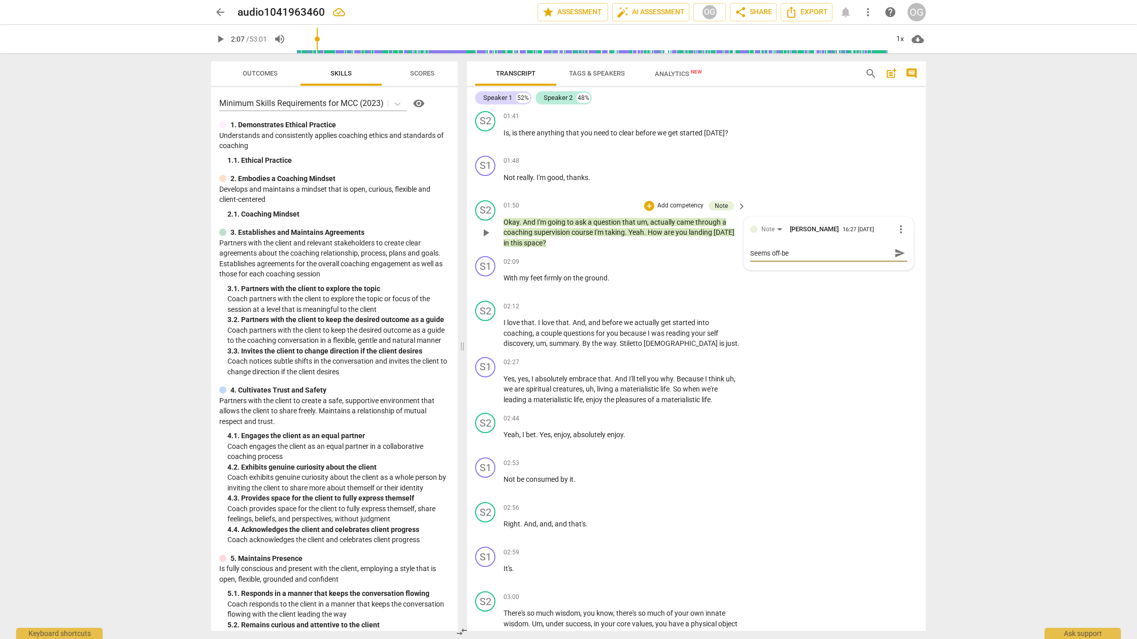
type textarea "Seems off-bea"
type textarea "Seems off-beat"
type textarea "Seems off-beat?"
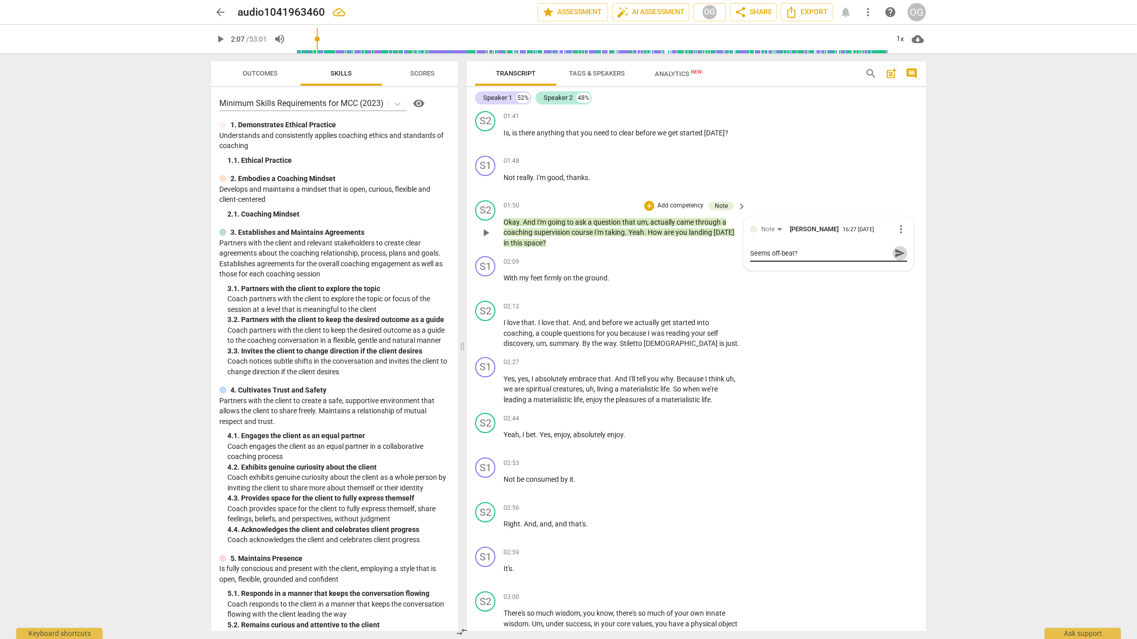
click at [588, 251] on span "send" at bounding box center [899, 253] width 11 height 11
click at [484, 230] on span "play_arrow" at bounding box center [486, 233] width 12 height 12
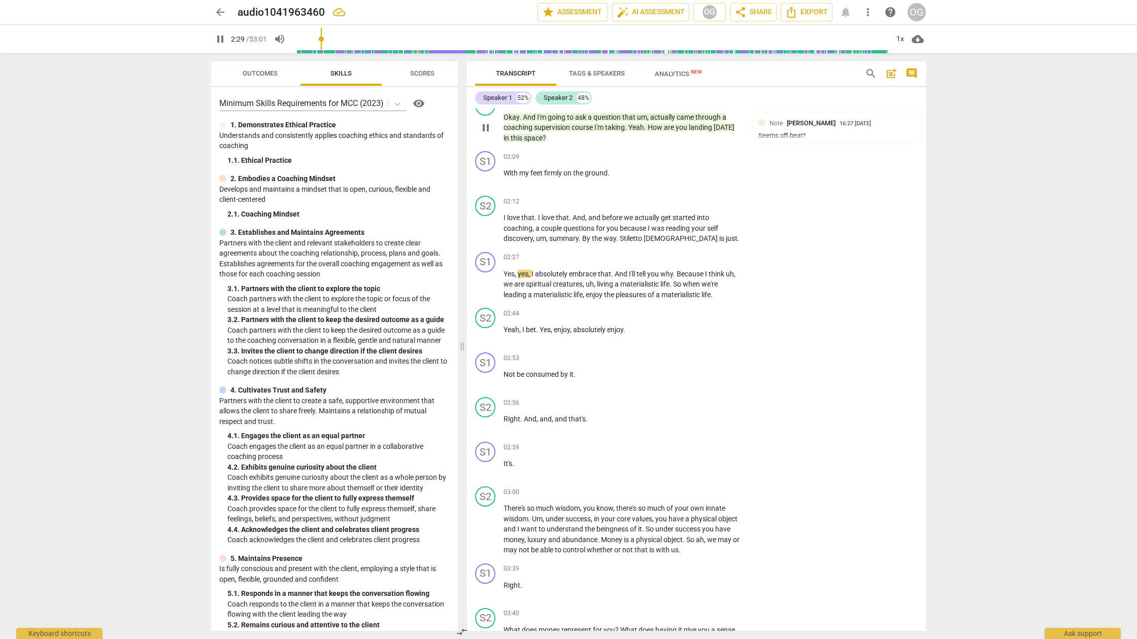
scroll to position [635, 0]
click at [480, 225] on span "pause" at bounding box center [486, 229] width 12 height 12
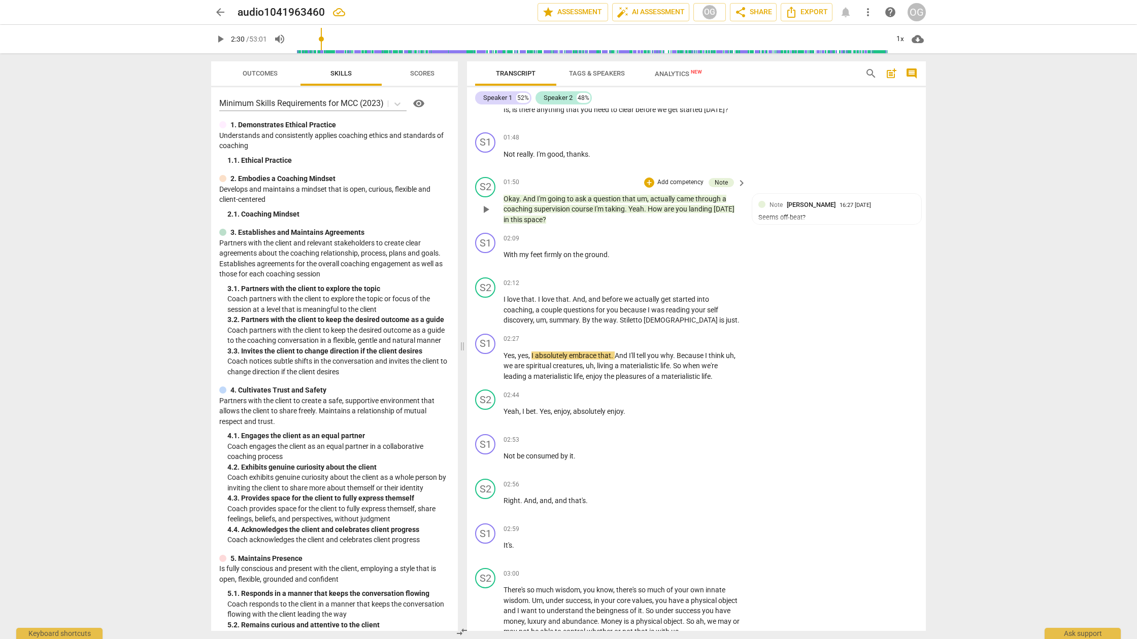
scroll to position [554, 0]
click at [483, 307] on span "play_arrow" at bounding box center [486, 309] width 12 height 12
click at [484, 343] on div "S1" at bounding box center [485, 343] width 20 height 20
click at [492, 391] on div "Speaker 1" at bounding box center [523, 391] width 76 height 16
click at [503, 410] on li "Speaker 2" at bounding box center [523, 410] width 77 height 19
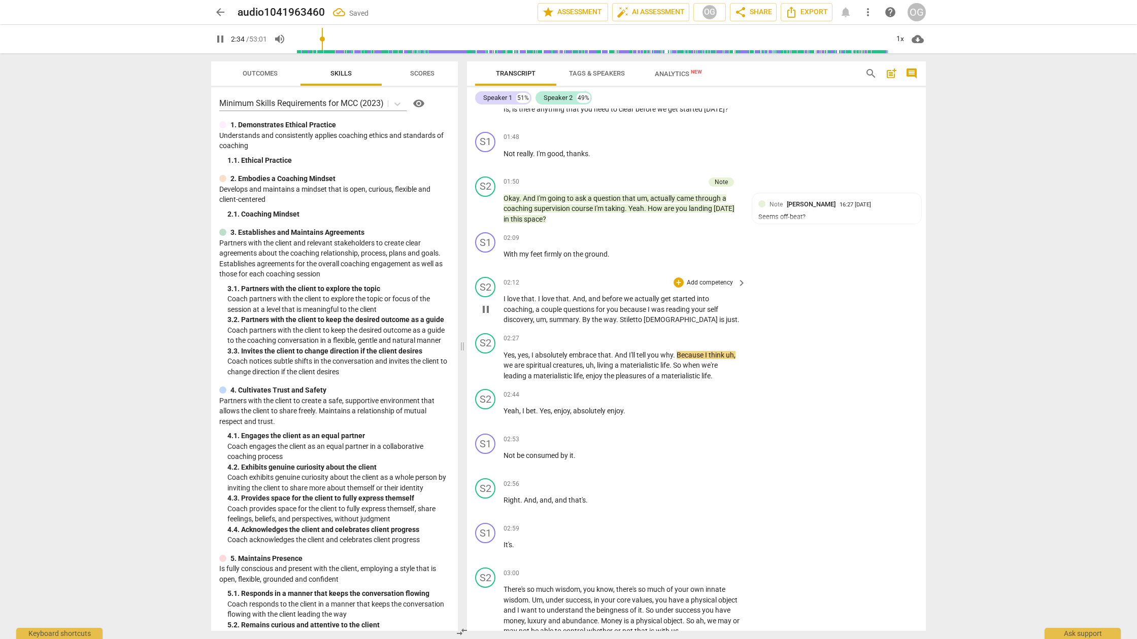
click at [486, 307] on span "pause" at bounding box center [486, 309] width 12 height 12
click at [517, 353] on span "," at bounding box center [516, 355] width 3 height 8
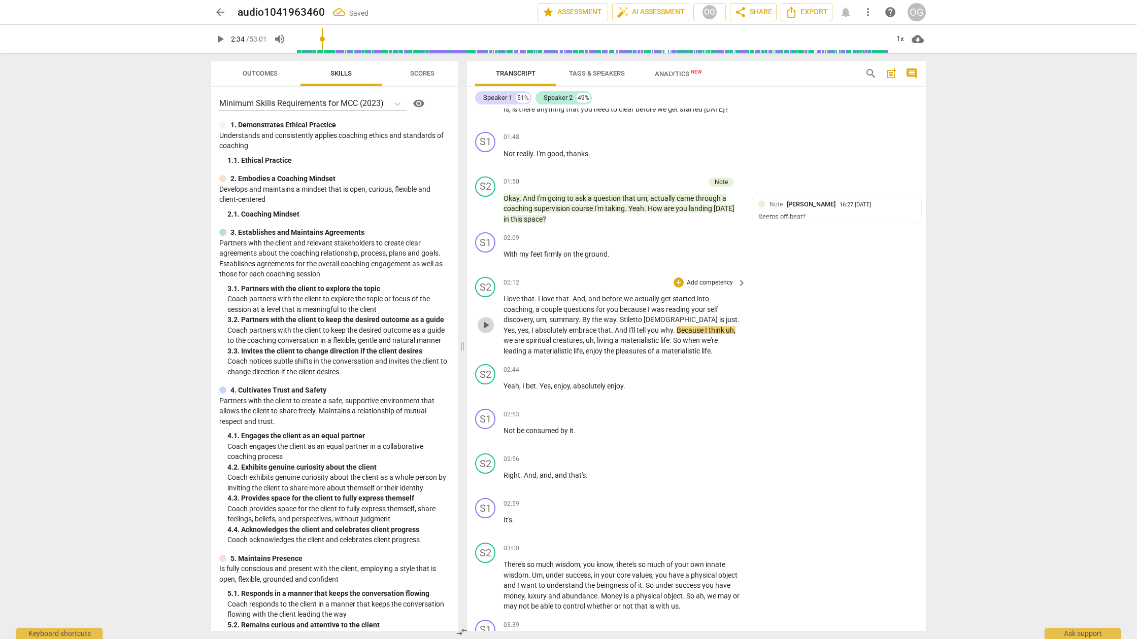
click at [489, 322] on span "play_arrow" at bounding box center [486, 325] width 12 height 12
click at [515, 326] on span "Yes" at bounding box center [508, 330] width 11 height 8
click at [485, 319] on span "pause" at bounding box center [486, 325] width 12 height 12
click at [487, 286] on div "S2" at bounding box center [485, 287] width 20 height 20
drag, startPoint x: 487, startPoint y: 287, endPoint x: 487, endPoint y: 281, distance: 6.6
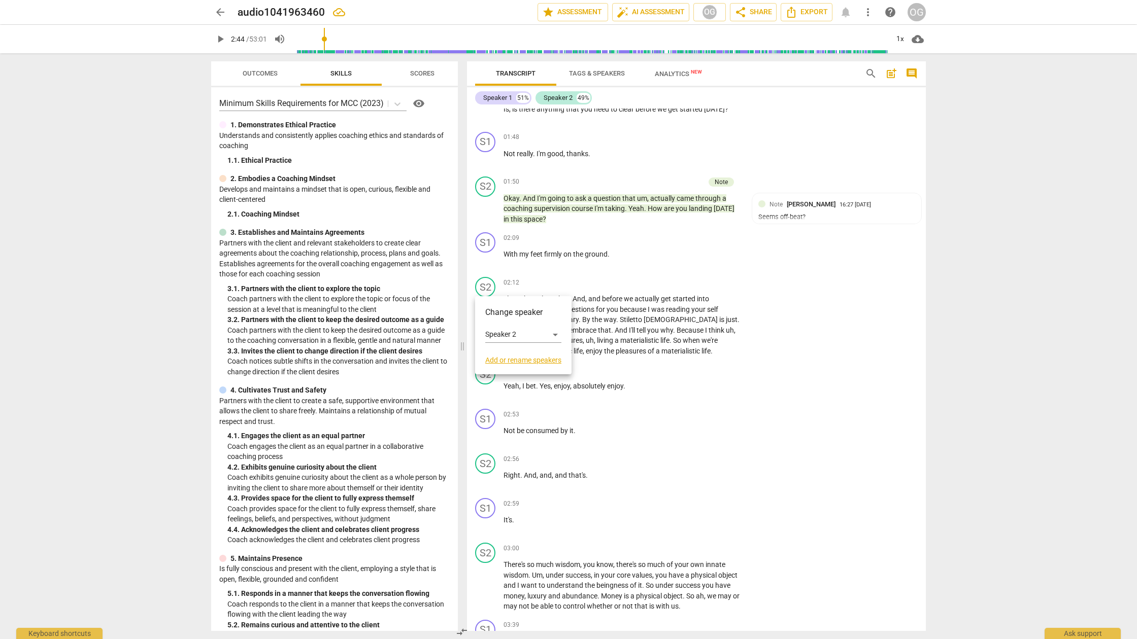
click at [487, 283] on div at bounding box center [568, 319] width 1137 height 639
click at [487, 324] on span "play_arrow" at bounding box center [486, 325] width 12 height 12
click at [531, 326] on span "," at bounding box center [529, 330] width 3 height 8
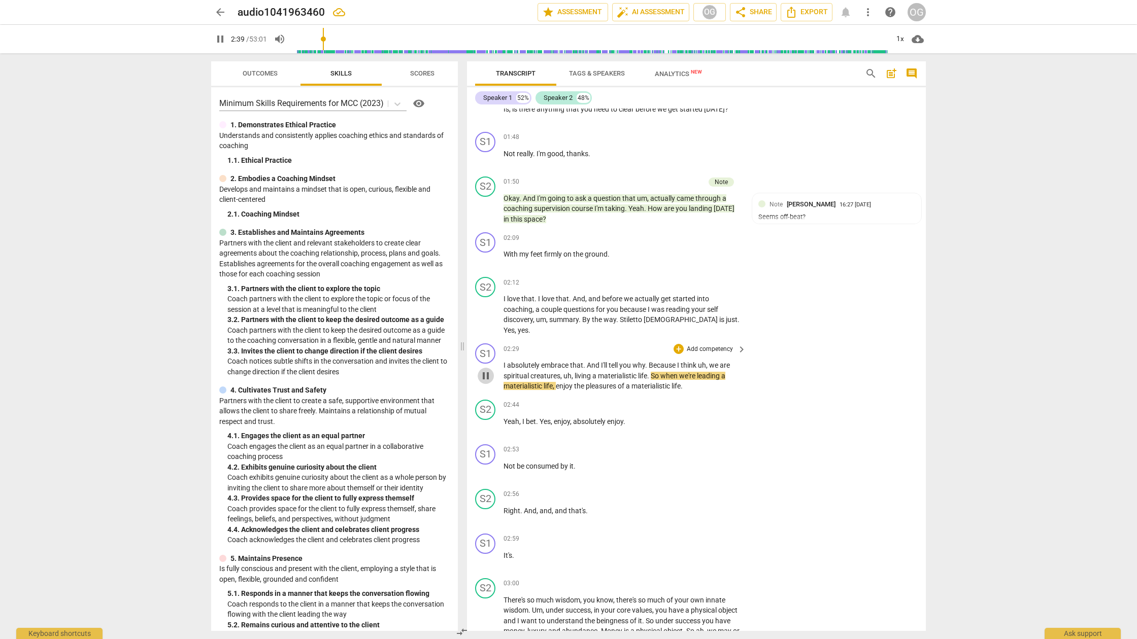
click at [482, 370] on span "pause" at bounding box center [486, 376] width 12 height 12
click at [485, 370] on span "play_arrow" at bounding box center [486, 376] width 12 height 12
click at [494, 351] on div "S1 play_arrow pause" at bounding box center [489, 368] width 28 height 48
click at [513, 361] on span "absolutely" at bounding box center [524, 365] width 34 height 8
click at [483, 370] on span "pause" at bounding box center [486, 376] width 12 height 12
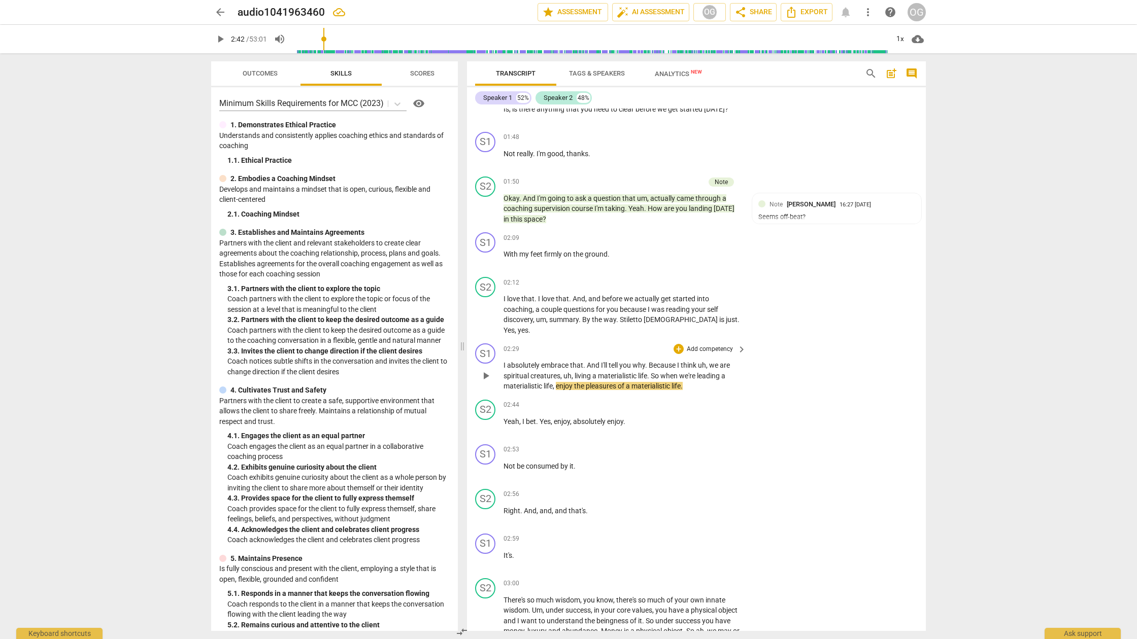
click at [507, 361] on span "absolutely" at bounding box center [524, 365] width 34 height 8
click at [488, 344] on div "S1" at bounding box center [485, 354] width 20 height 20
click at [482, 343] on div at bounding box center [568, 319] width 1137 height 639
click at [482, 370] on span "play_arrow" at bounding box center [486, 376] width 12 height 12
click at [542, 317] on span "um" at bounding box center [541, 320] width 10 height 8
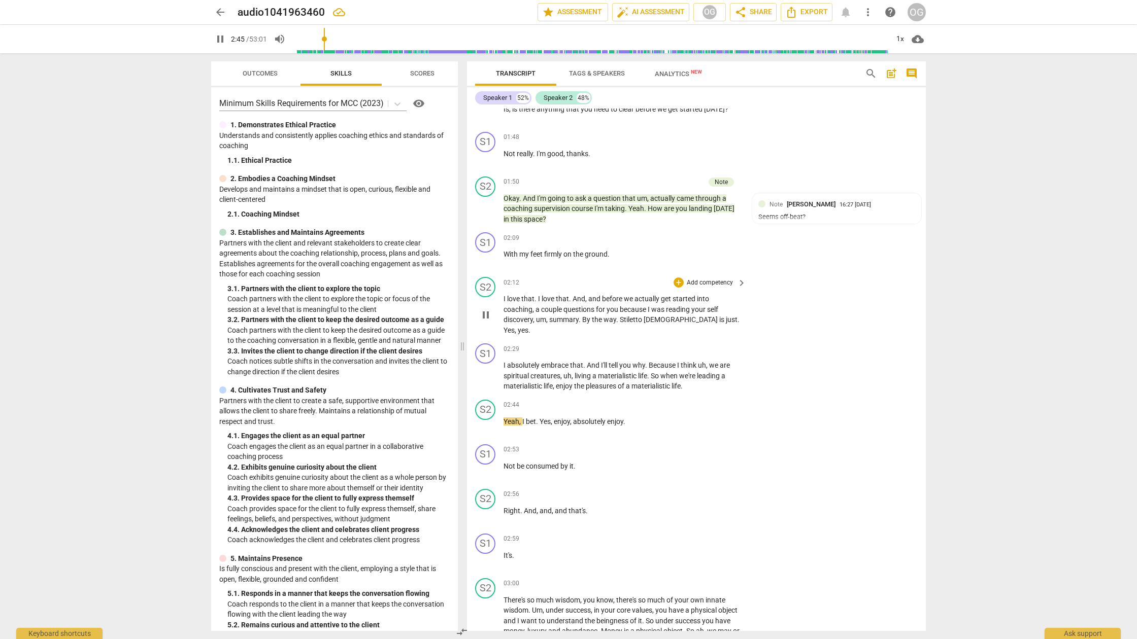
click at [492, 310] on span "pause" at bounding box center [486, 315] width 16 height 12
click at [492, 310] on span "play_arrow" at bounding box center [486, 315] width 16 height 12
click at [588, 317] on span "[DEMOGRAPHIC_DATA]" at bounding box center [682, 320] width 76 height 8
click at [588, 317] on span "is" at bounding box center [722, 320] width 7 height 8
type input "158"
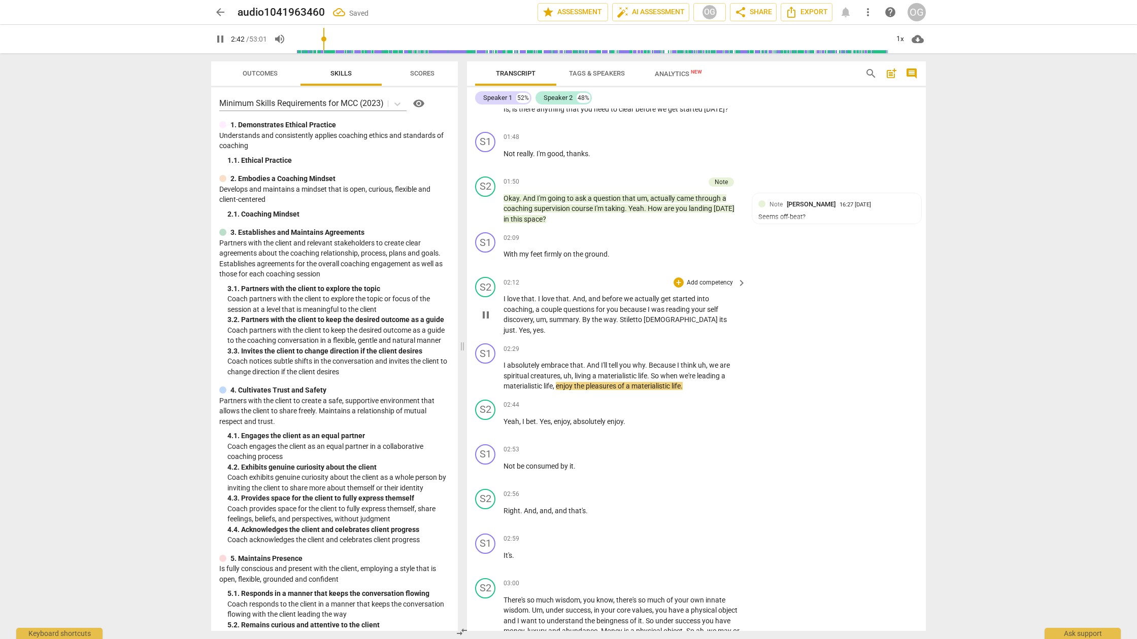
click at [487, 309] on span "pause" at bounding box center [486, 315] width 12 height 12
click at [487, 309] on span "play_arrow" at bounding box center [486, 315] width 12 height 12
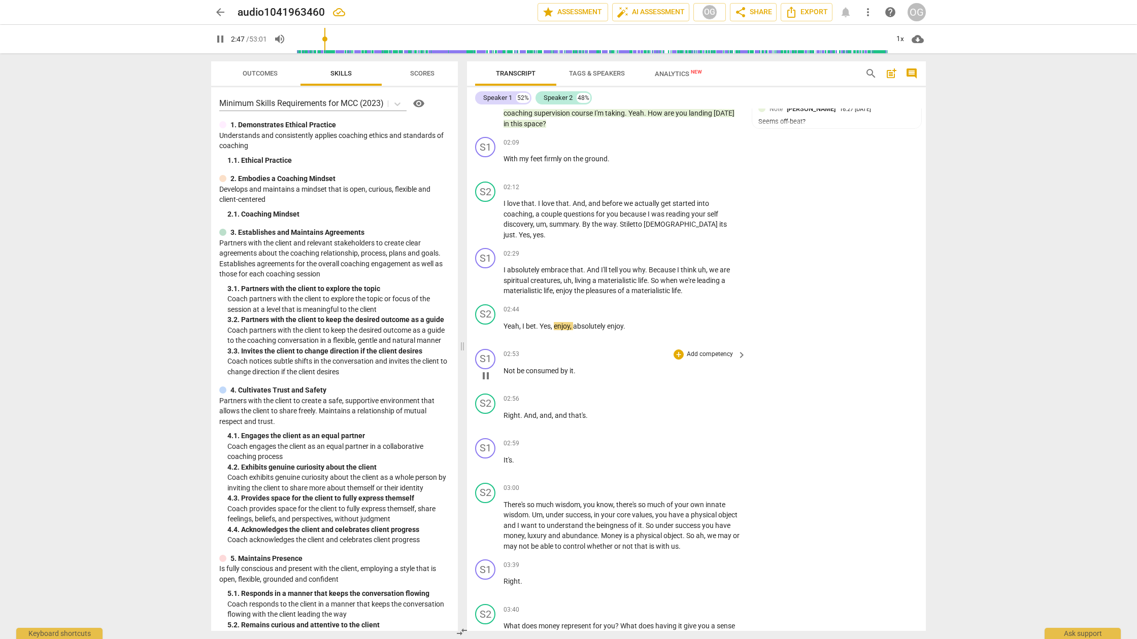
scroll to position [650, 0]
click at [558, 322] on span "enjoy" at bounding box center [562, 326] width 16 height 8
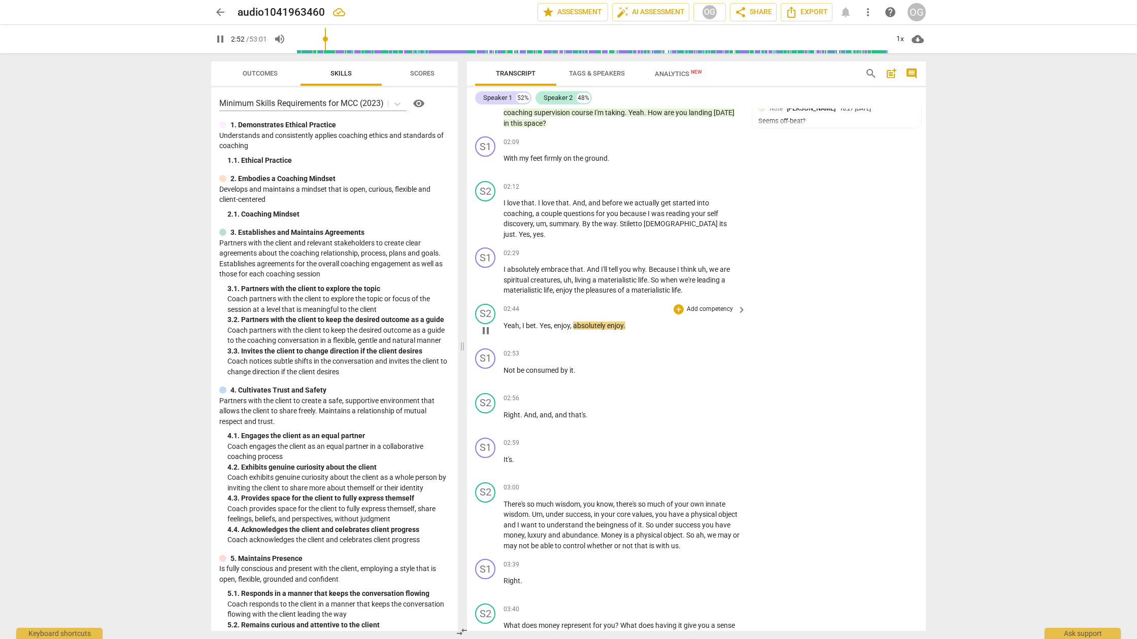
click at [585, 322] on span "absolutely" at bounding box center [590, 326] width 34 height 8
click at [567, 322] on span "enjoy" at bounding box center [562, 326] width 16 height 8
click at [480, 325] on span "pause" at bounding box center [486, 331] width 12 height 12
click at [565, 322] on span "enjoy" at bounding box center [562, 326] width 16 height 8
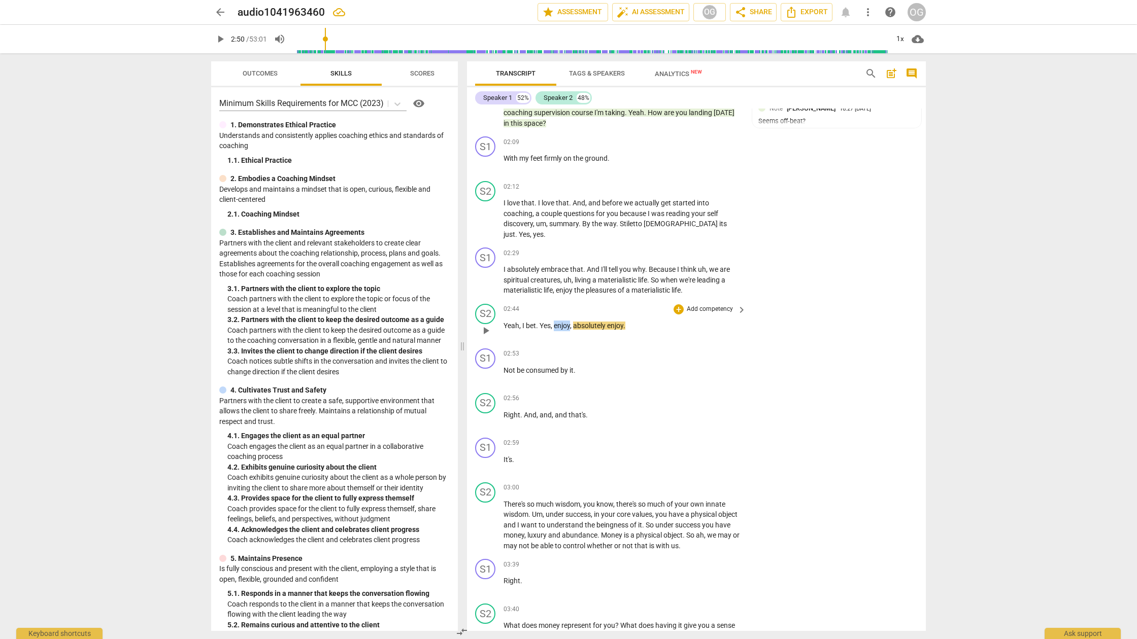
click at [565, 322] on span "enjoy" at bounding box center [562, 326] width 16 height 8
click at [484, 325] on span "pause" at bounding box center [486, 331] width 12 height 12
type input "170"
click at [556, 322] on span "enjoy" at bounding box center [562, 326] width 16 height 8
click at [584, 350] on div "02:53 + Add competency keyboard_arrow_right Not be consumed by it ." at bounding box center [625, 367] width 244 height 37
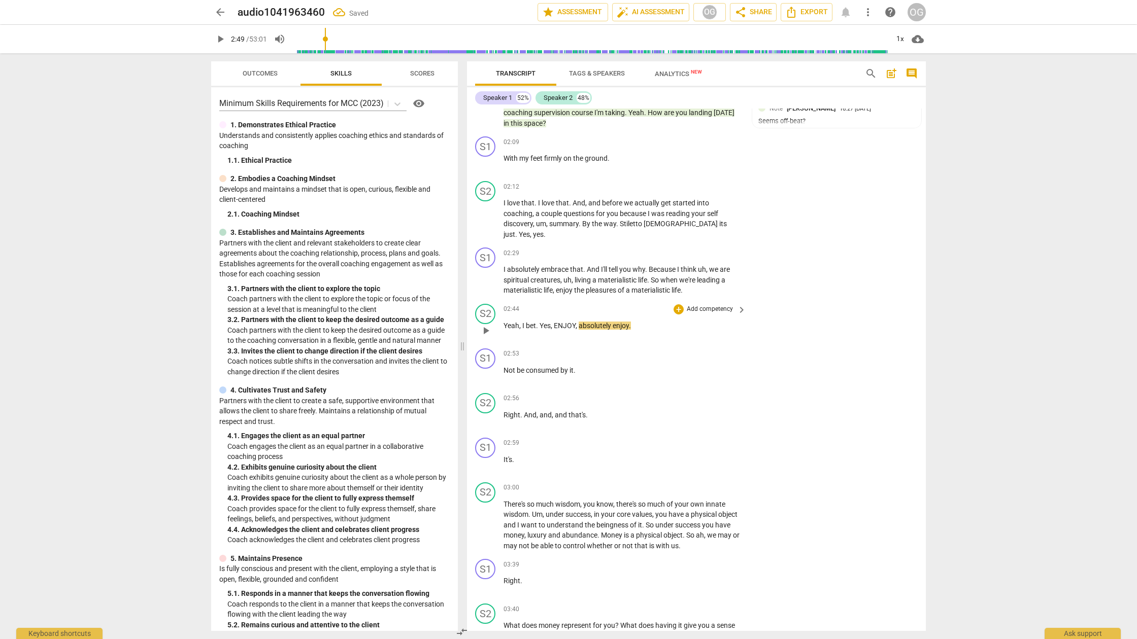
click at [487, 325] on span "play_arrow" at bounding box center [486, 331] width 12 height 12
click at [488, 304] on div "S2" at bounding box center [485, 314] width 20 height 20
click at [489, 244] on div at bounding box center [568, 319] width 1137 height 639
click at [488, 274] on span "pause" at bounding box center [486, 280] width 12 height 12
click at [488, 274] on span "play_arrow" at bounding box center [486, 280] width 12 height 12
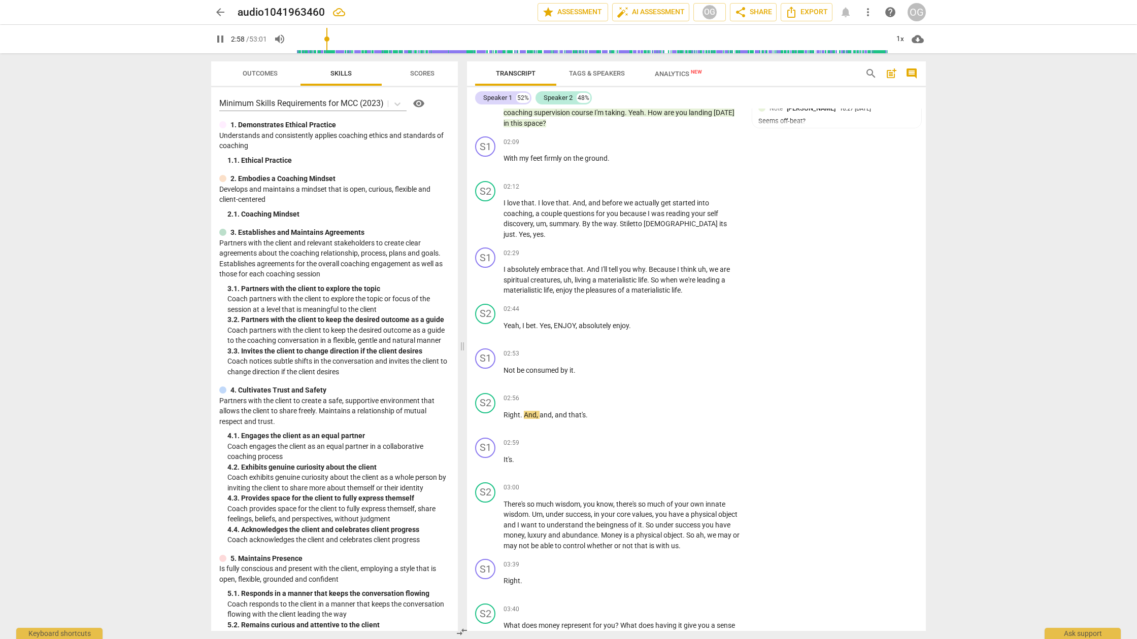
click at [562, 322] on span "ENJOY" at bounding box center [565, 326] width 22 height 8
type input "180"
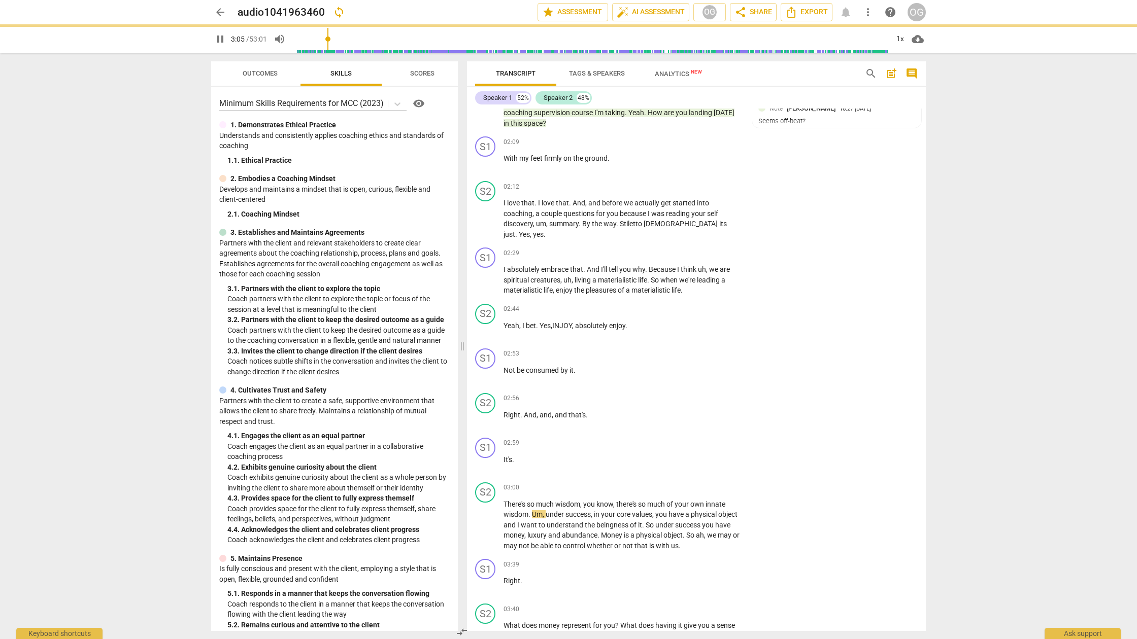
click at [588, 332] on div "S2 play_arrow pause 02:44 + Add competency keyboard_arrow_right Yeah , I bet . …" at bounding box center [696, 322] width 459 height 45
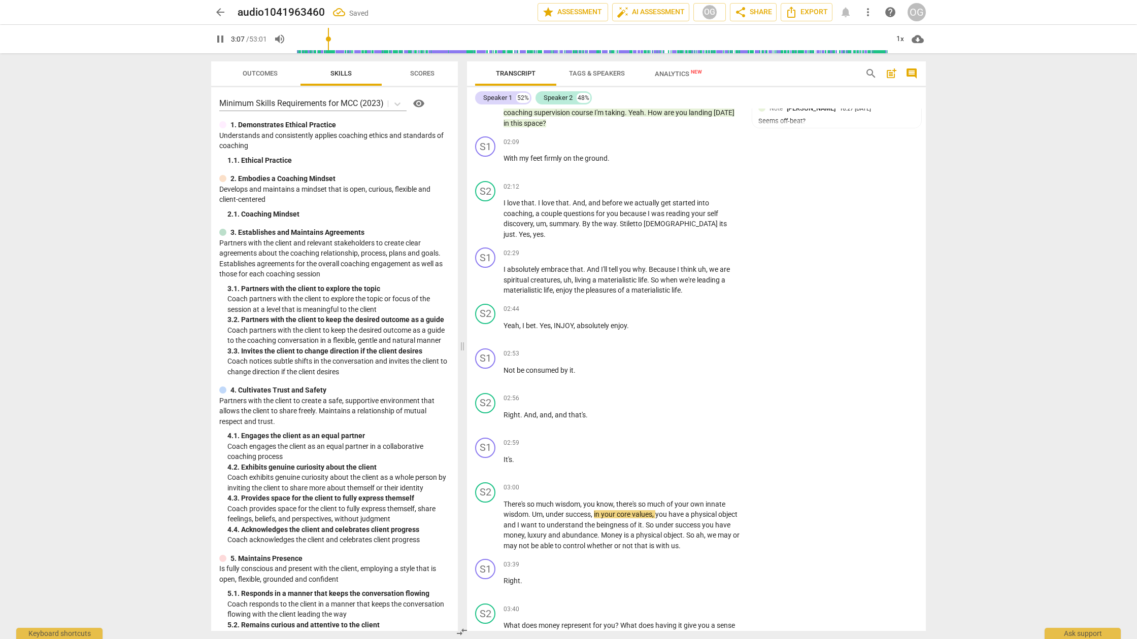
click at [561, 322] on span "INJOY" at bounding box center [564, 326] width 20 height 8
type input "188"
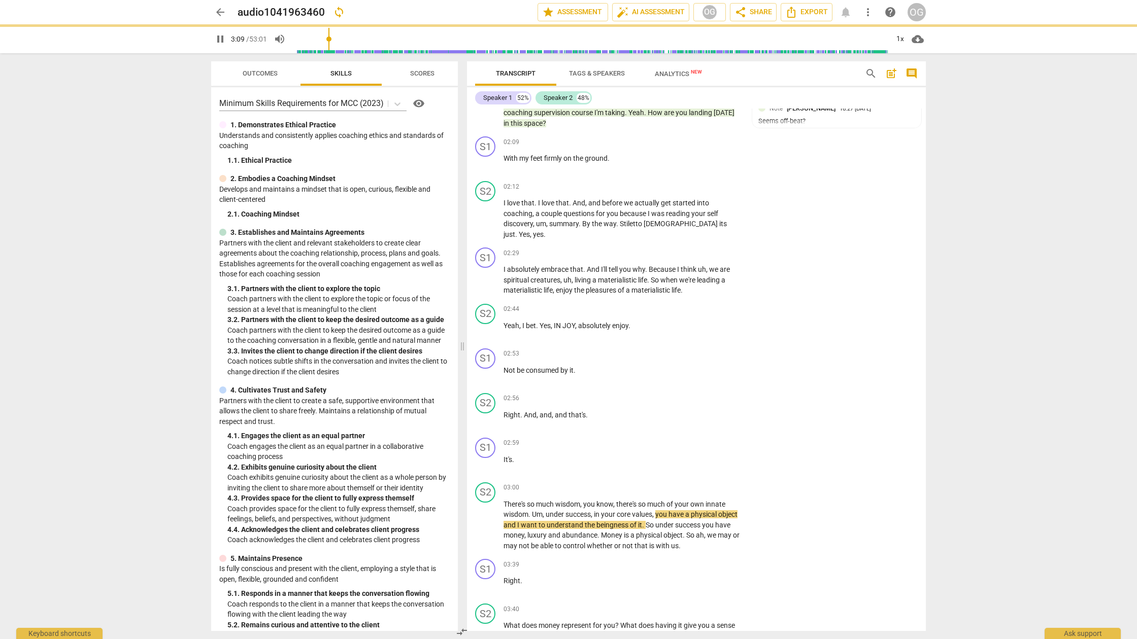
click at [492, 325] on span "pause" at bounding box center [486, 331] width 16 height 12
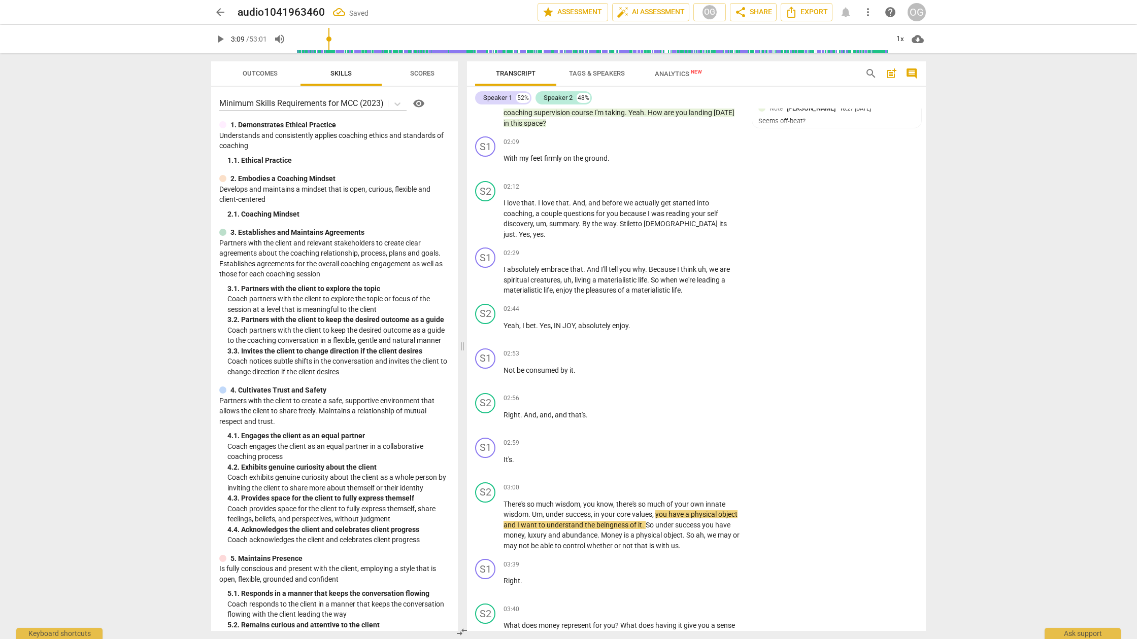
click at [488, 325] on span "play_arrow" at bounding box center [486, 331] width 12 height 12
click at [580, 322] on span "absolutely" at bounding box center [595, 326] width 34 height 8
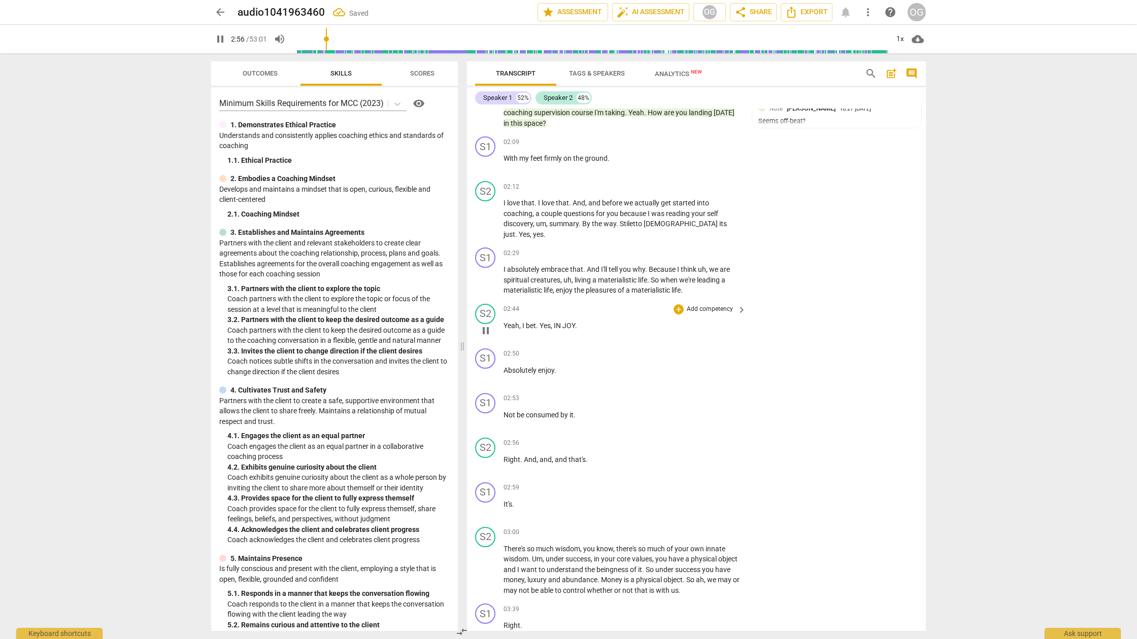
type input "177"
click at [485, 349] on div "S1" at bounding box center [485, 359] width 20 height 20
click at [485, 345] on div at bounding box center [568, 319] width 1137 height 639
click at [484, 306] on div "S2" at bounding box center [485, 314] width 20 height 20
click at [485, 298] on div at bounding box center [568, 319] width 1137 height 639
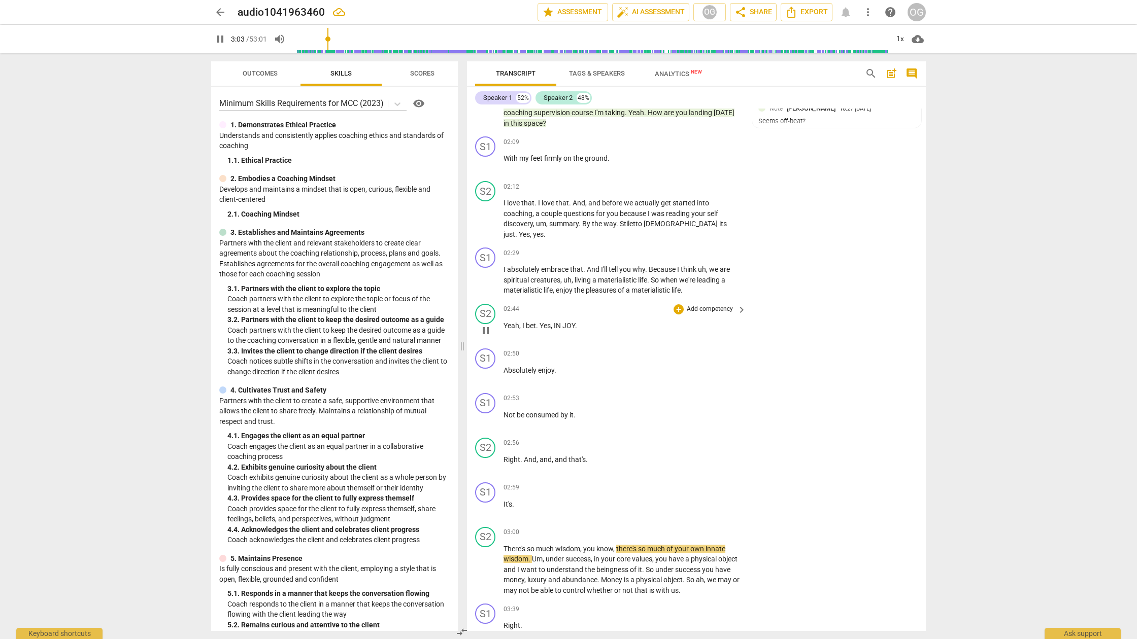
click at [488, 323] on button "pause" at bounding box center [486, 331] width 16 height 16
click at [487, 325] on span "play_arrow" at bounding box center [486, 331] width 12 height 12
click at [484, 414] on span "pause" at bounding box center [486, 420] width 12 height 12
click at [503, 411] on span "Not" at bounding box center [509, 415] width 13 height 8
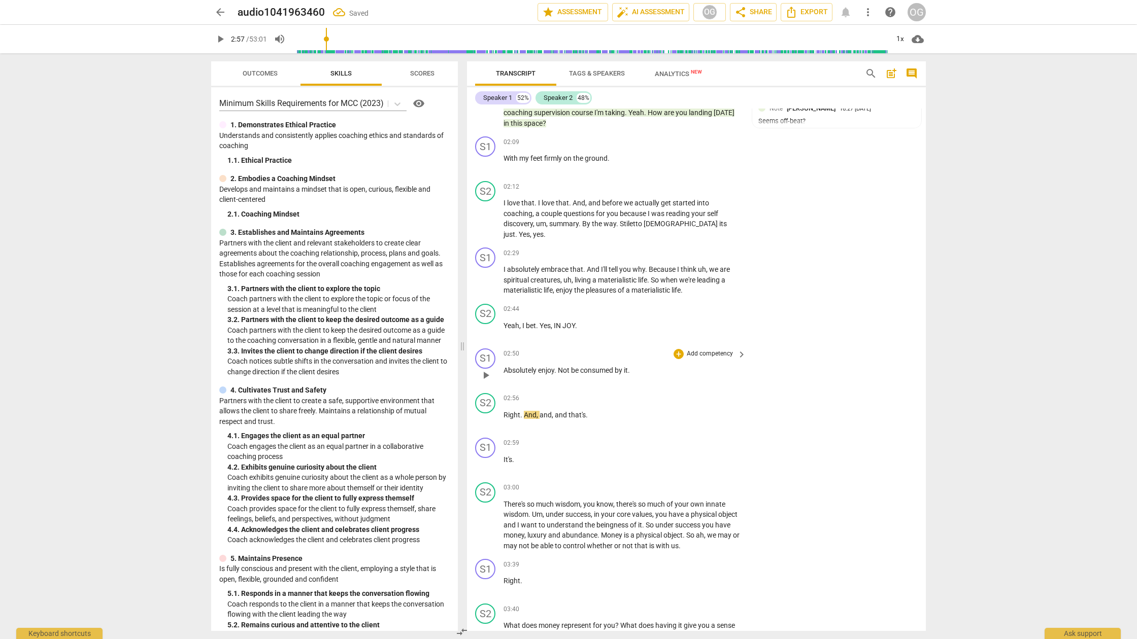
click at [486, 369] on span "play_arrow" at bounding box center [486, 375] width 12 height 12
click at [485, 369] on span "pause" at bounding box center [486, 375] width 12 height 12
click at [486, 369] on span "play_arrow" at bounding box center [486, 375] width 12 height 12
click at [536, 366] on span "Absolutely" at bounding box center [520, 370] width 35 height 8
type input "175"
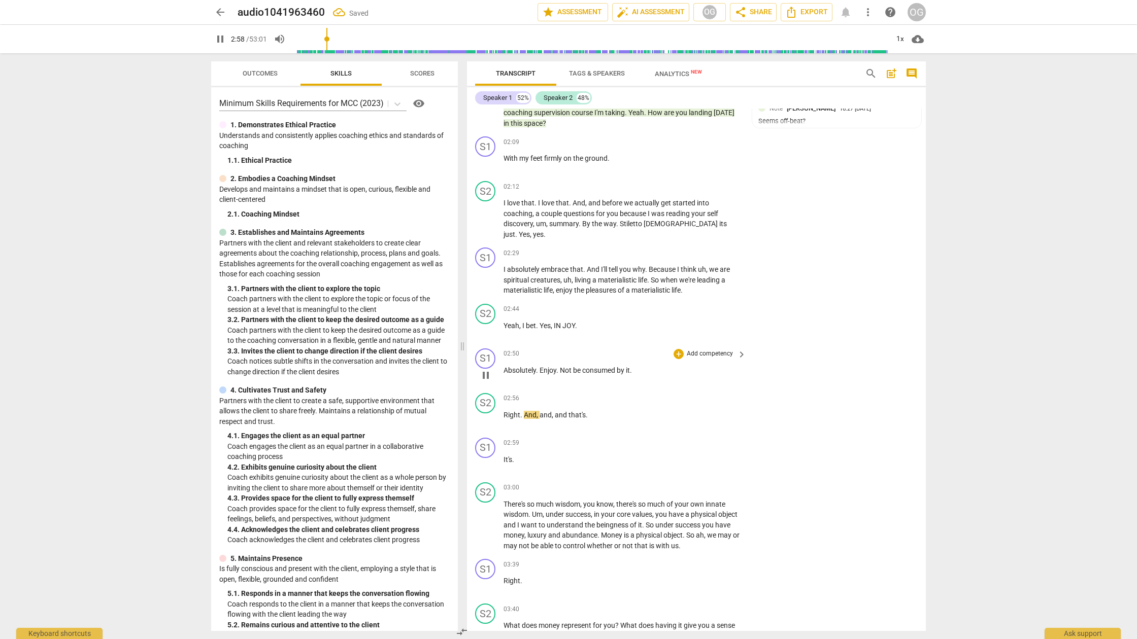
click at [588, 366] on span "consumed" at bounding box center [599, 370] width 35 height 8
click at [482, 369] on span "pause" at bounding box center [486, 375] width 12 height 12
click at [487, 369] on span "play_arrow" at bounding box center [486, 375] width 12 height 12
click at [588, 366] on span "consumed" at bounding box center [599, 370] width 35 height 8
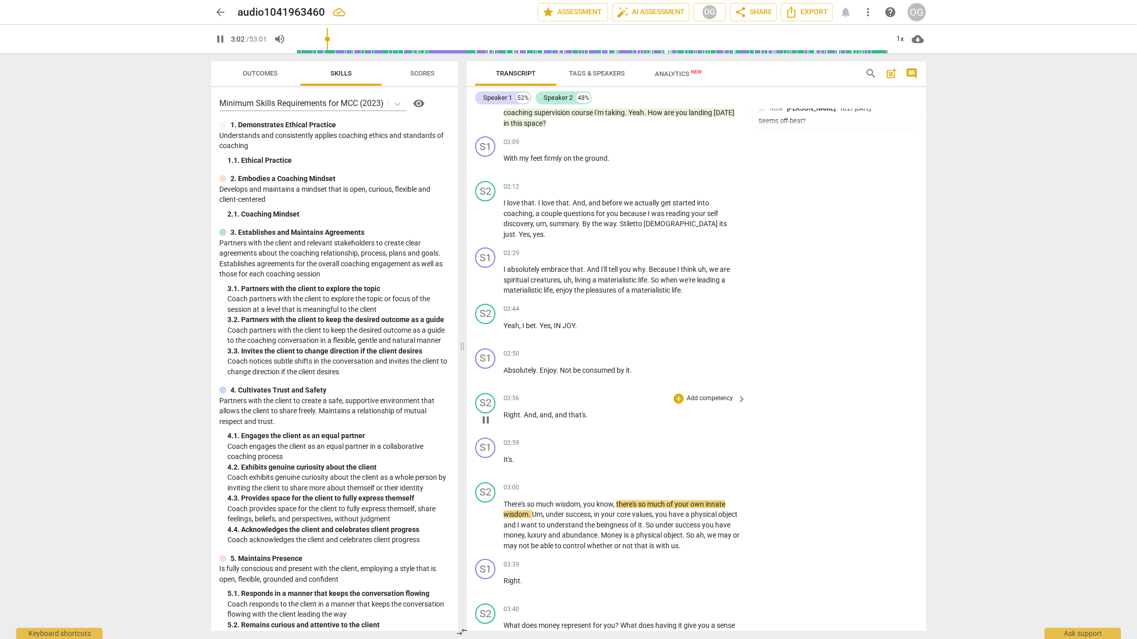
type input "183"
click at [483, 414] on span "pause" at bounding box center [486, 420] width 12 height 12
click at [501, 458] on div "play_arrow pause" at bounding box center [491, 464] width 26 height 13
click at [503, 456] on span "It's" at bounding box center [507, 460] width 9 height 8
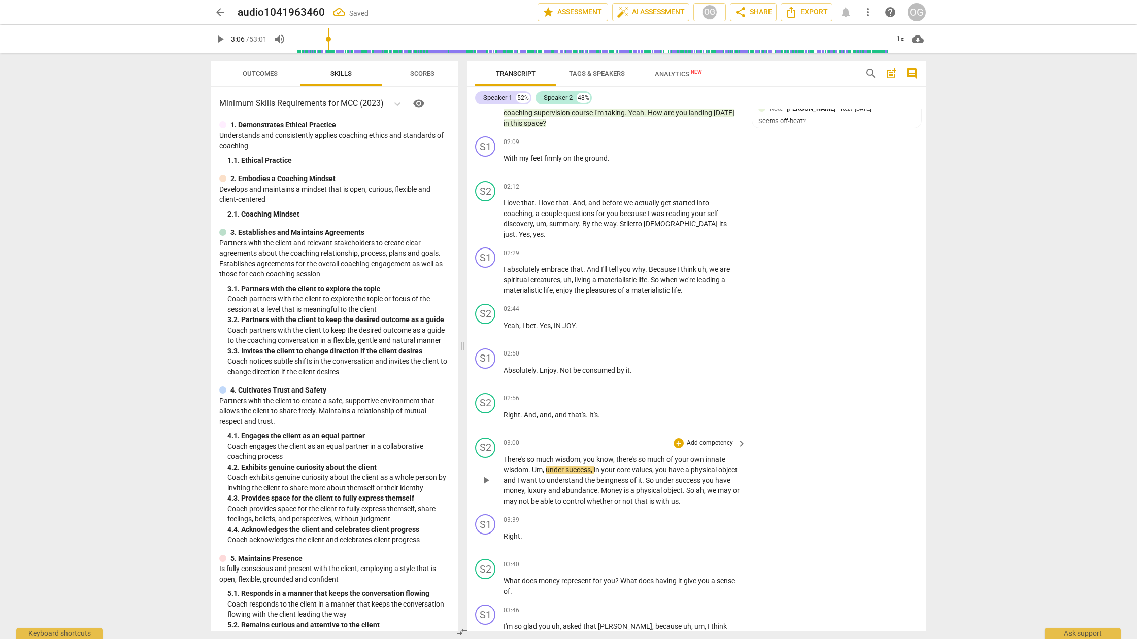
click at [507, 456] on span "There's" at bounding box center [514, 460] width 23 height 8
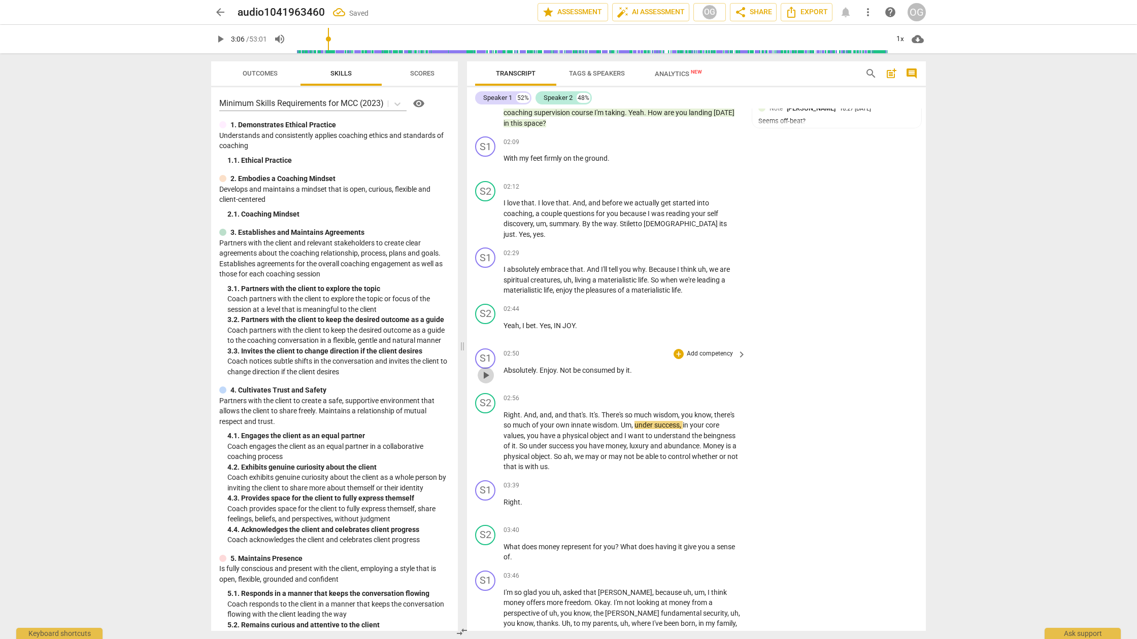
click at [481, 369] on span "play_arrow" at bounding box center [486, 375] width 12 height 12
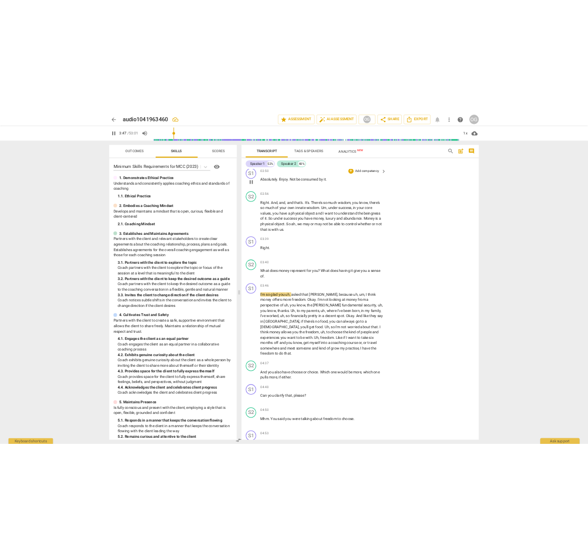
scroll to position [898, 0]
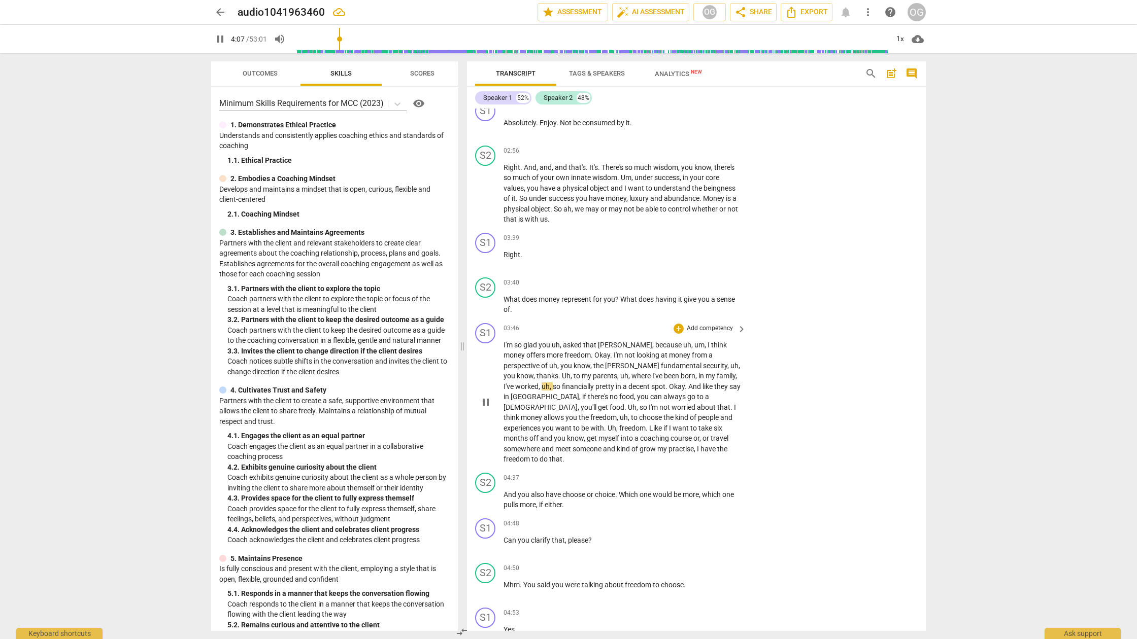
click at [562, 372] on span "." at bounding box center [560, 376] width 4 height 8
type input "249"
click at [486, 396] on span "pause" at bounding box center [486, 402] width 12 height 12
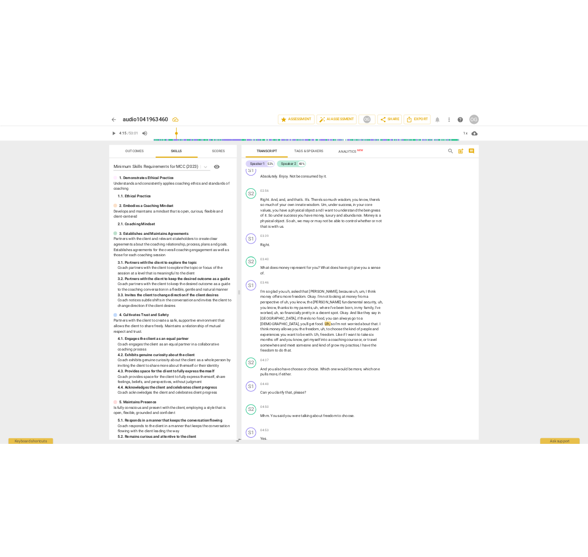
scroll to position [1014, 0]
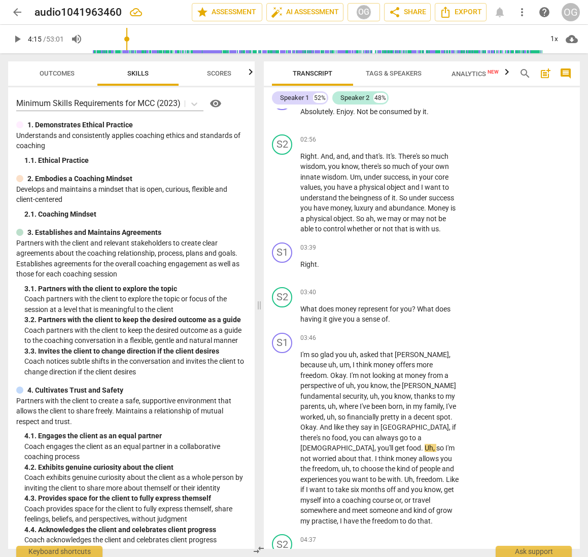
type input "255"
